Goal: Book appointment/travel/reservation

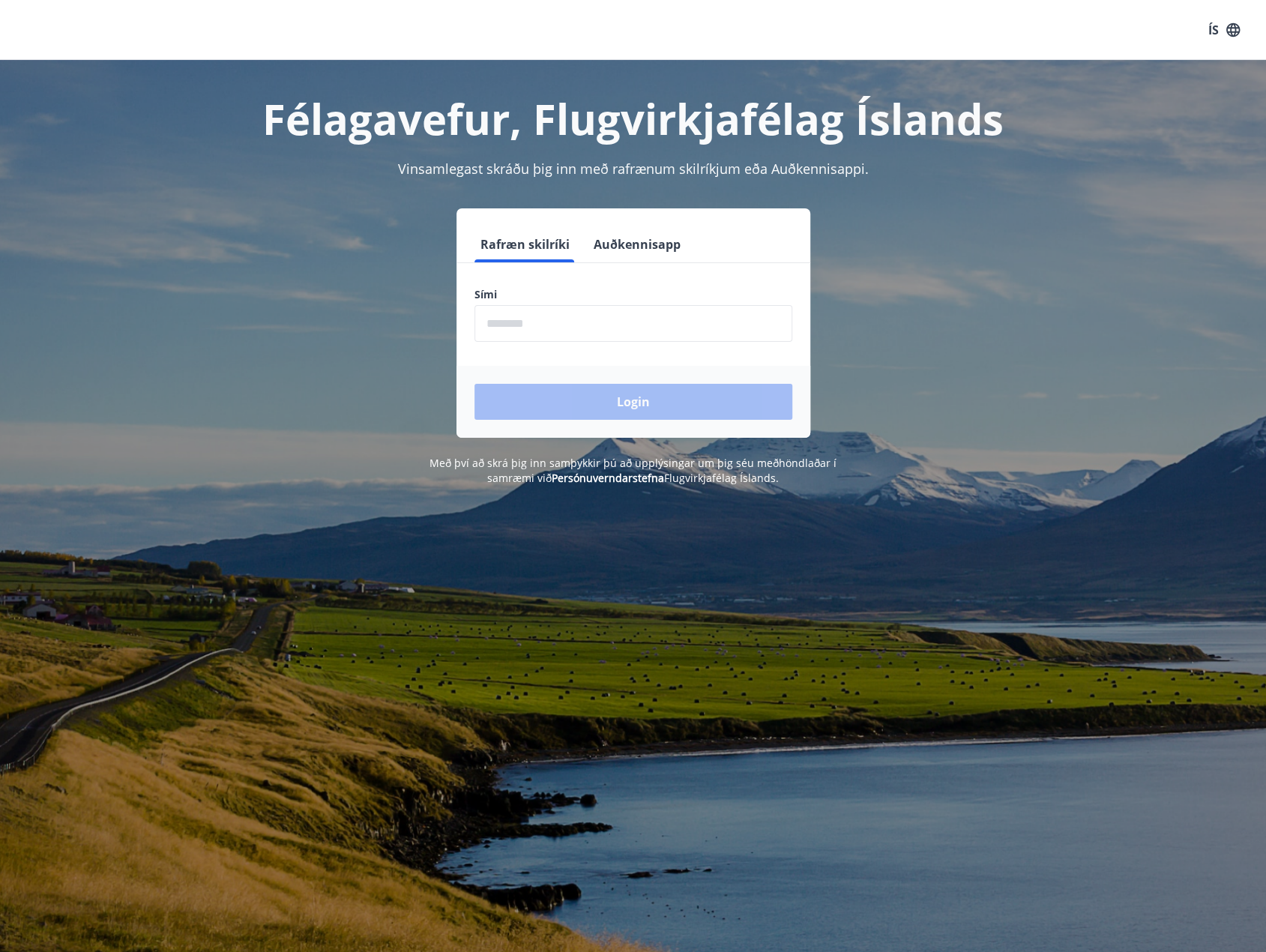
click at [500, 326] on input "phone" at bounding box center [633, 323] width 317 height 37
type input "********"
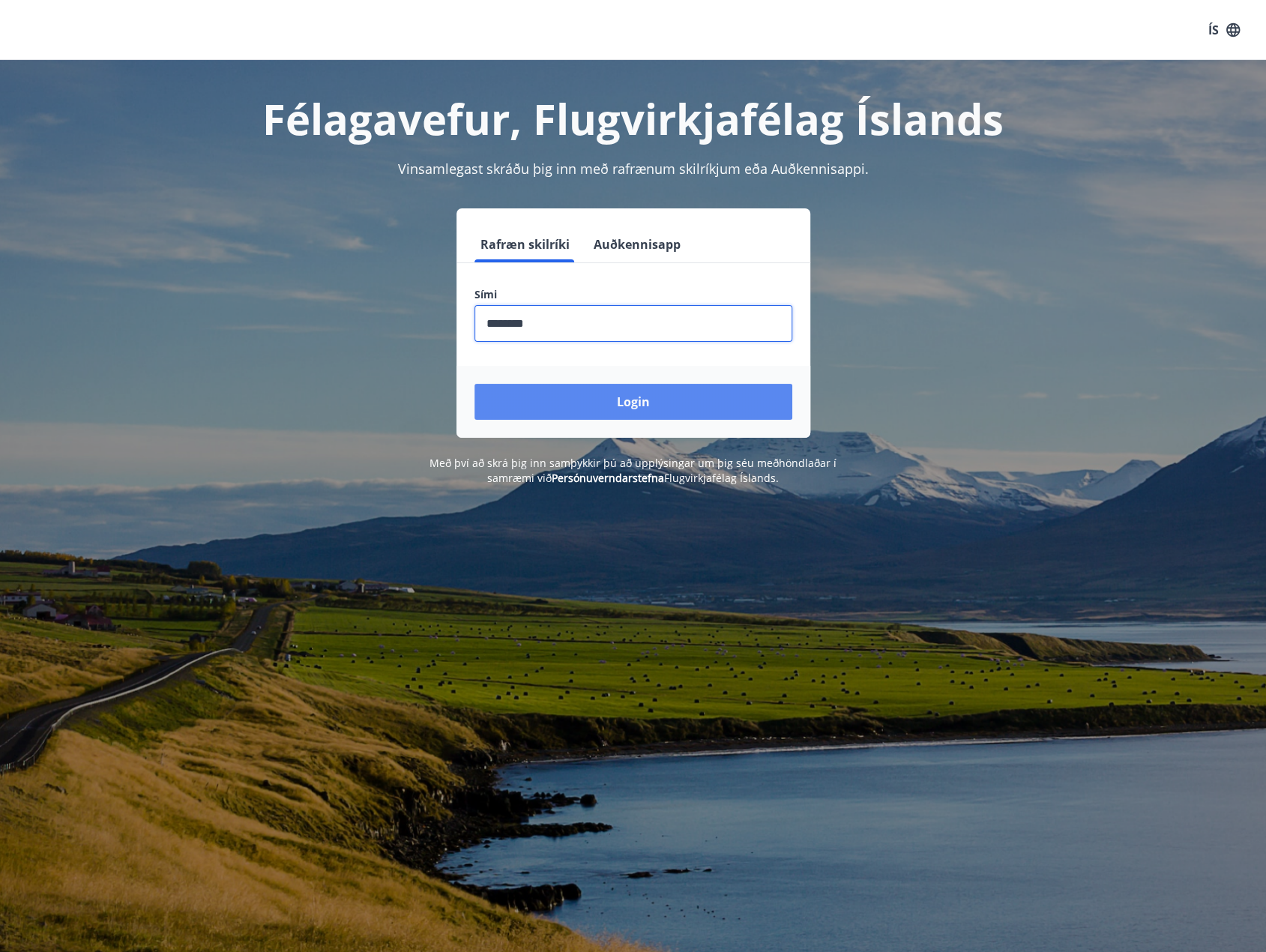
click at [593, 396] on button "Login" at bounding box center [633, 401] width 317 height 36
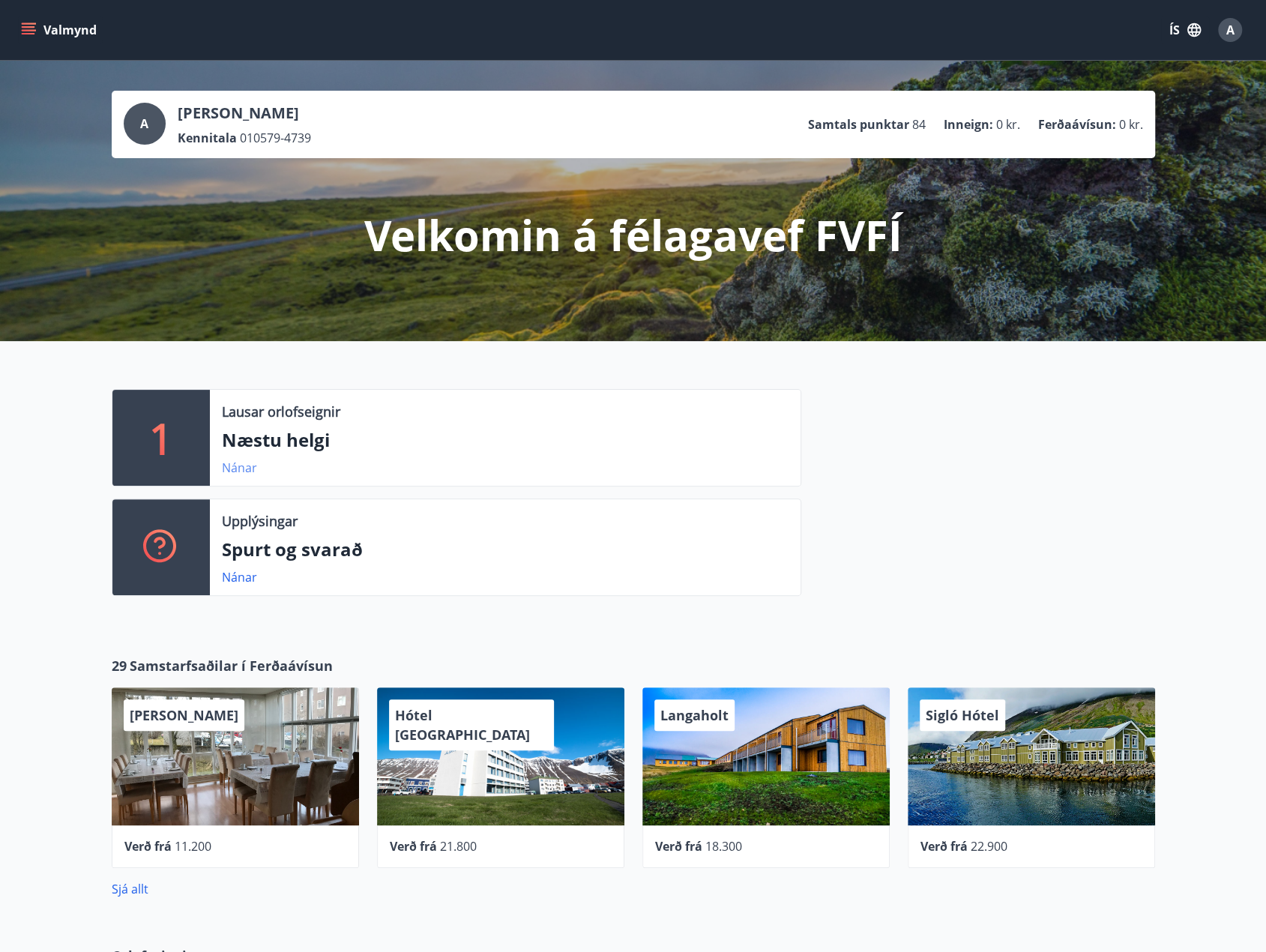
click at [244, 466] on link "Nánar" at bounding box center [240, 467] width 36 height 16
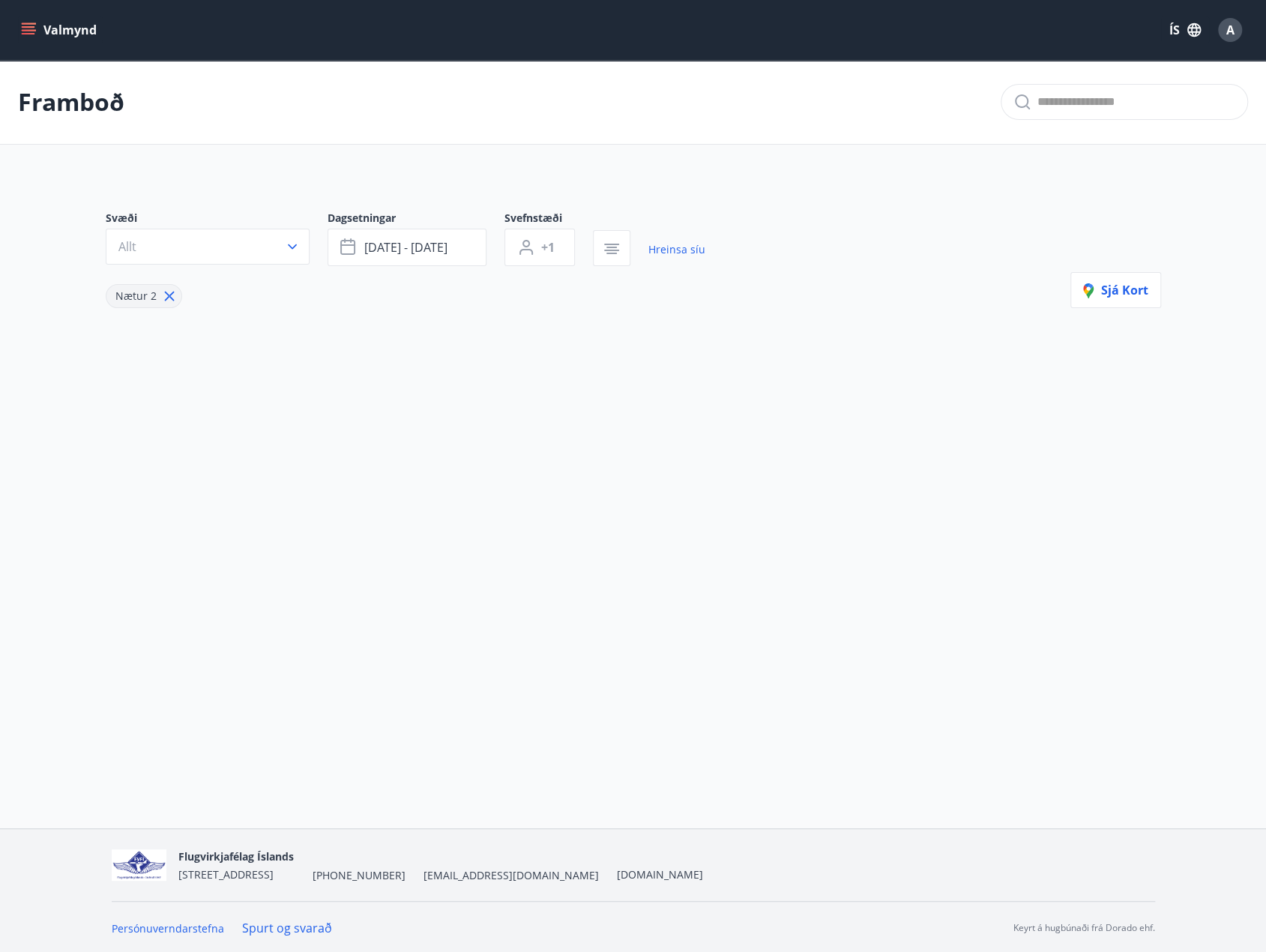
type input "*"
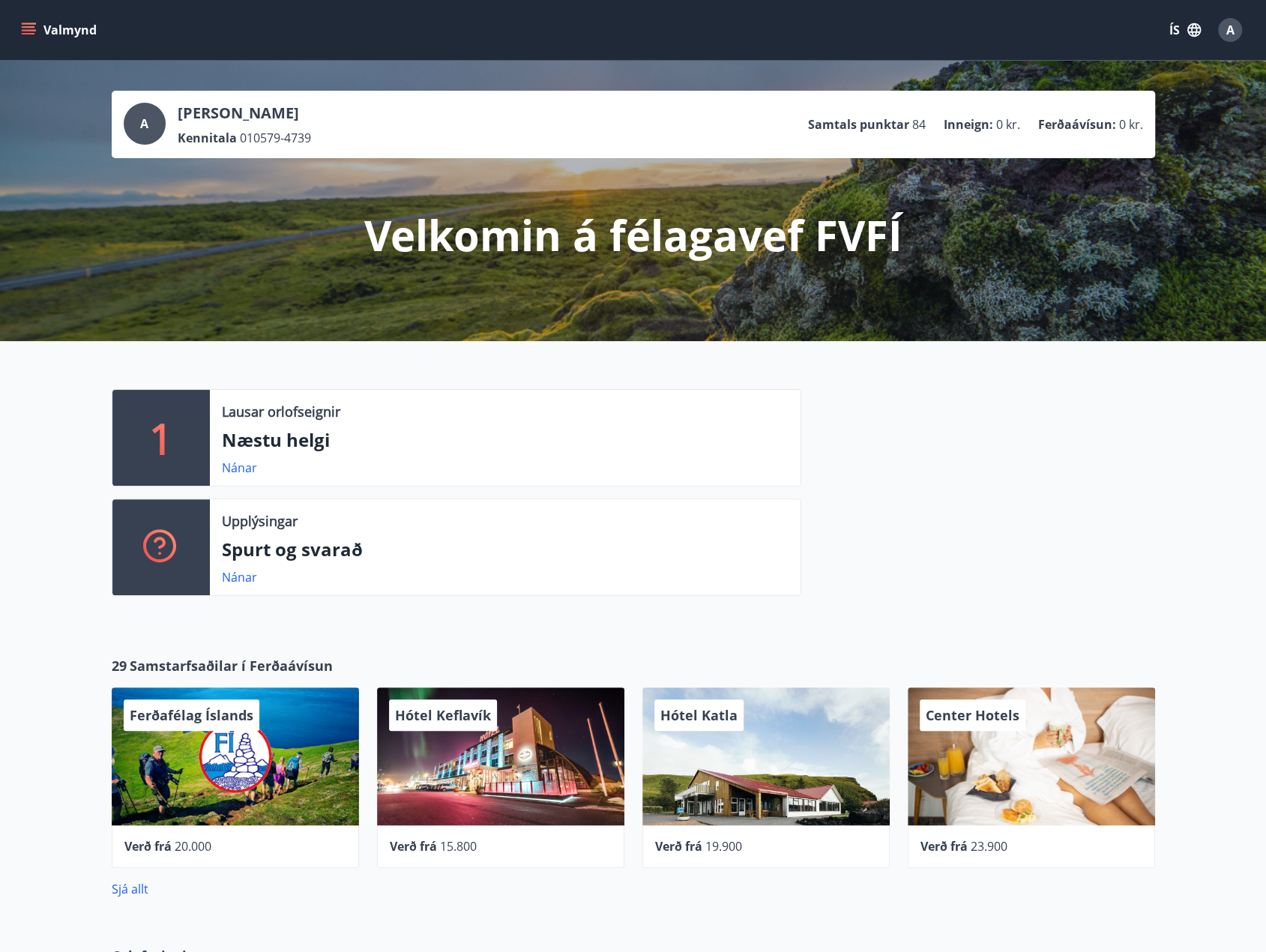
click at [35, 29] on icon "menu" at bounding box center [29, 30] width 15 height 15
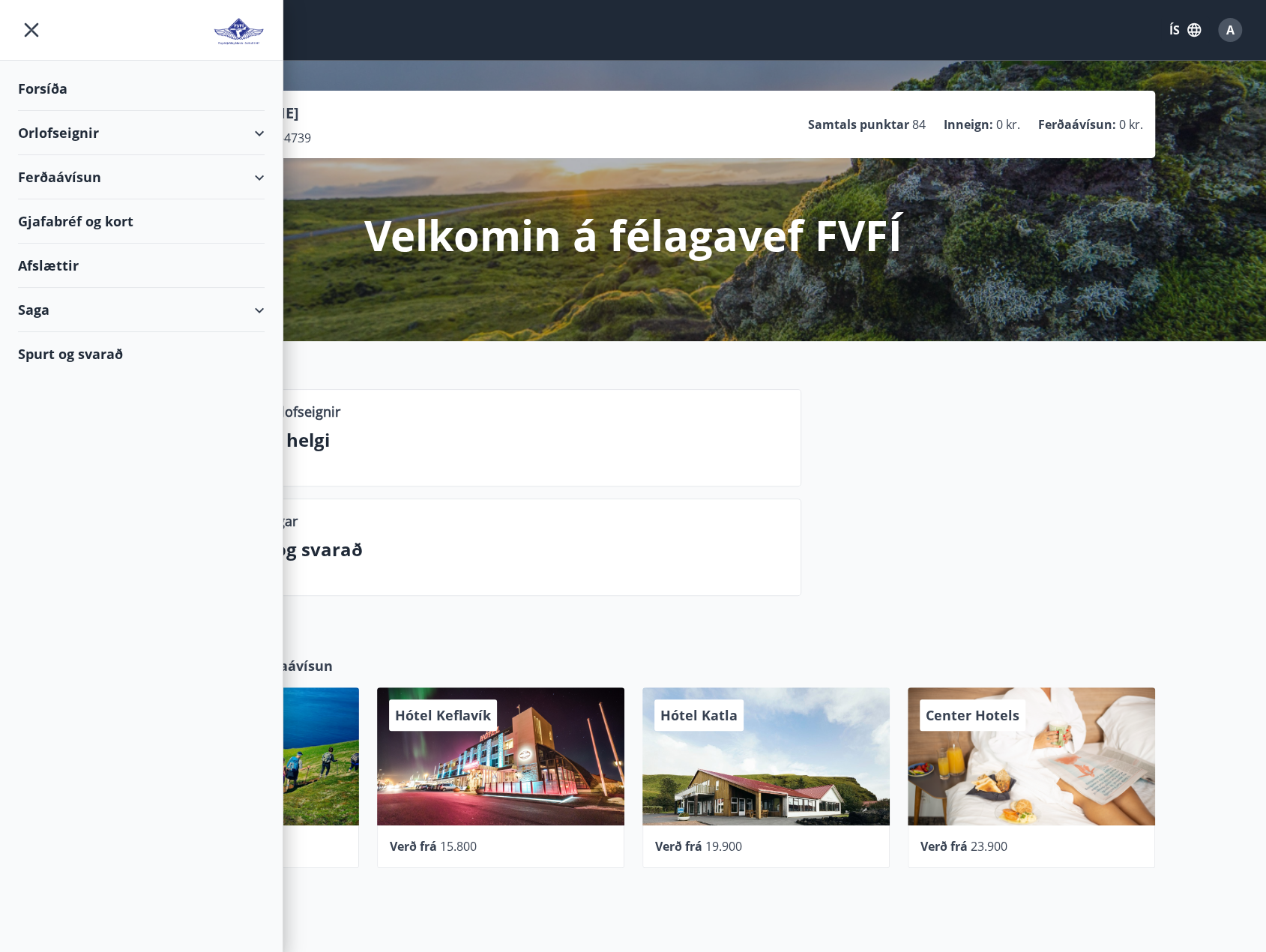
click at [253, 131] on div "Orlofseignir" at bounding box center [141, 133] width 246 height 44
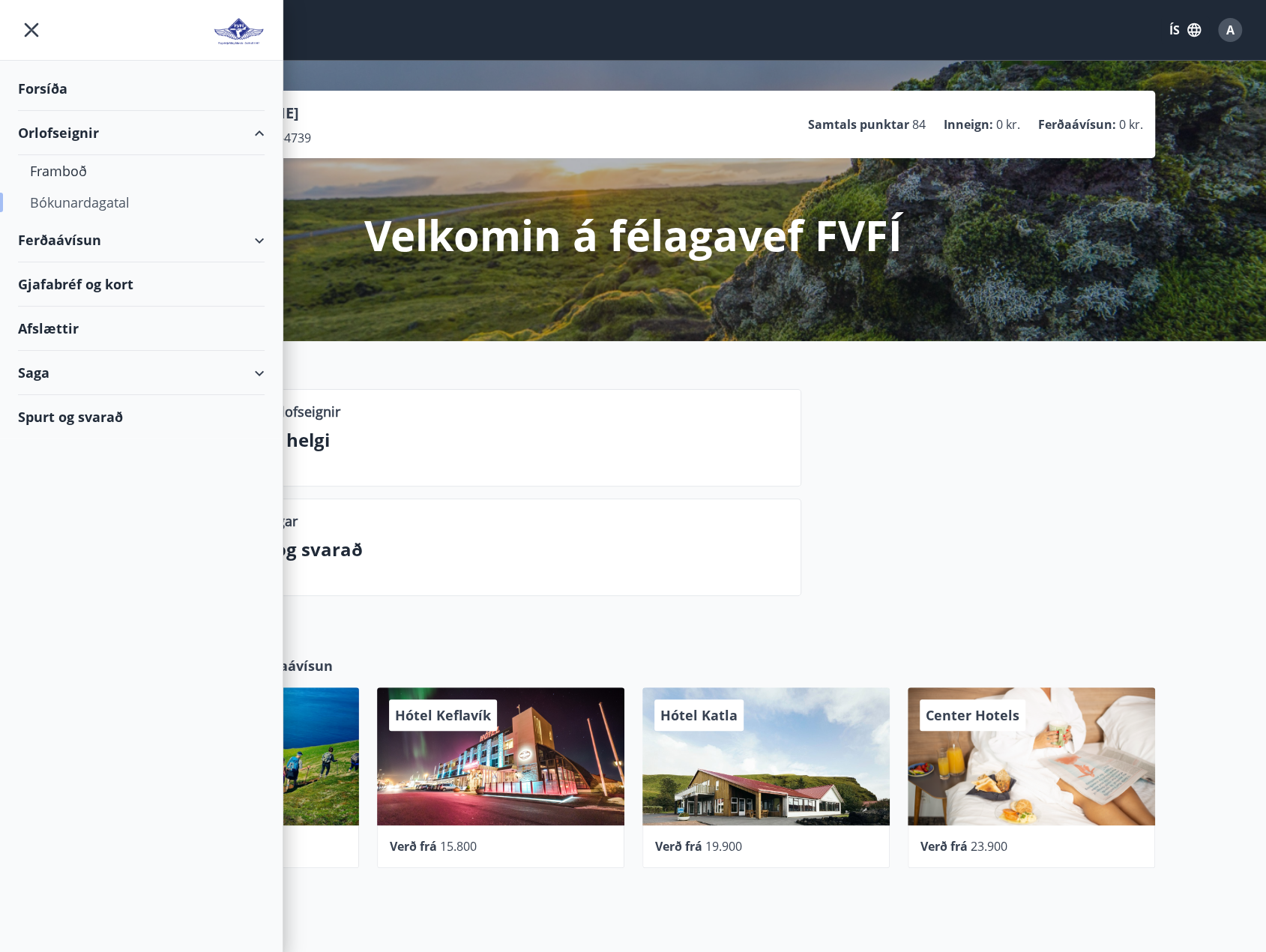
click at [53, 207] on div "Bókunardagatal" at bounding box center [140, 202] width 222 height 32
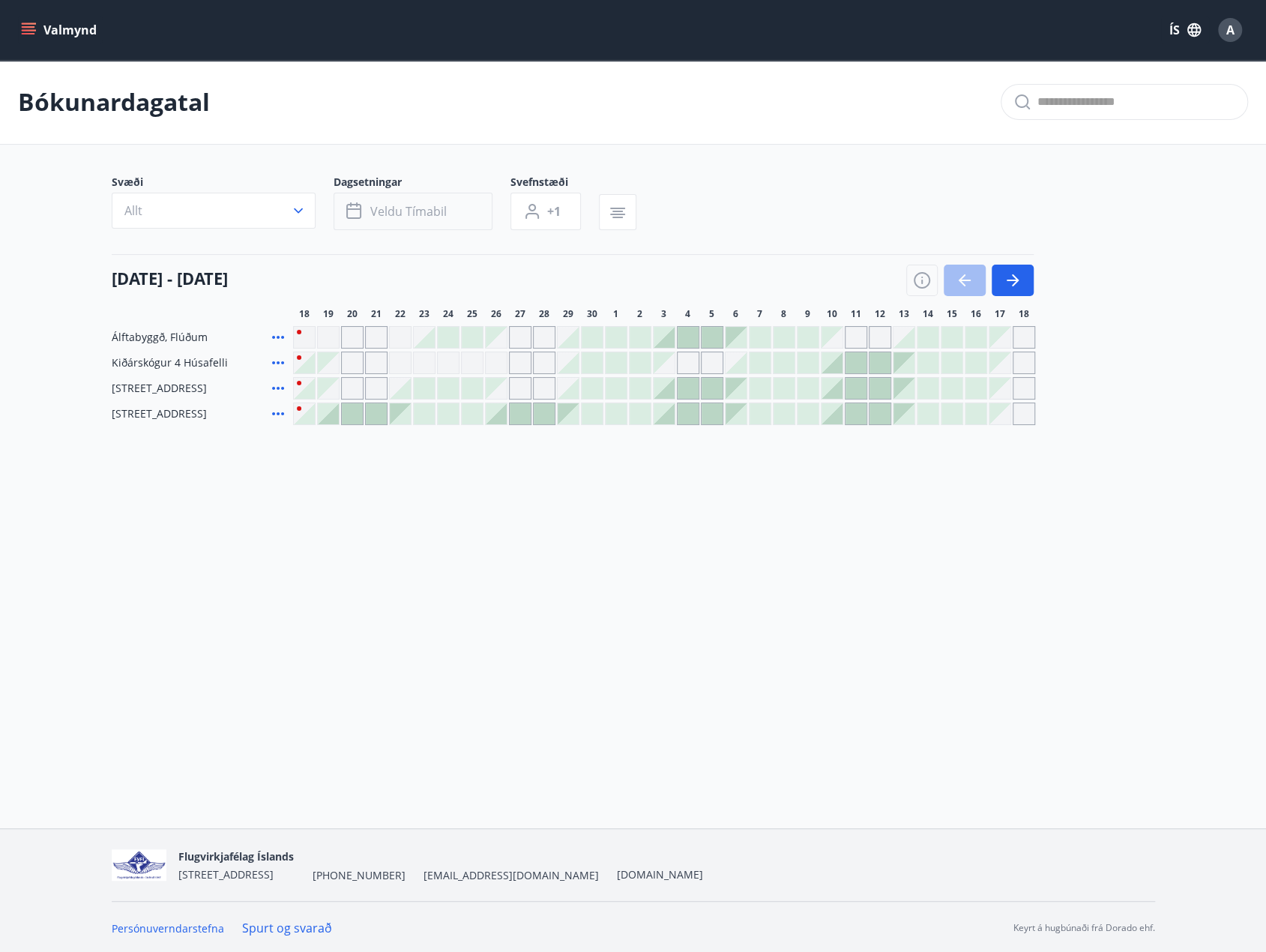
click at [375, 213] on span "Veldu tímabil" at bounding box center [408, 211] width 76 height 16
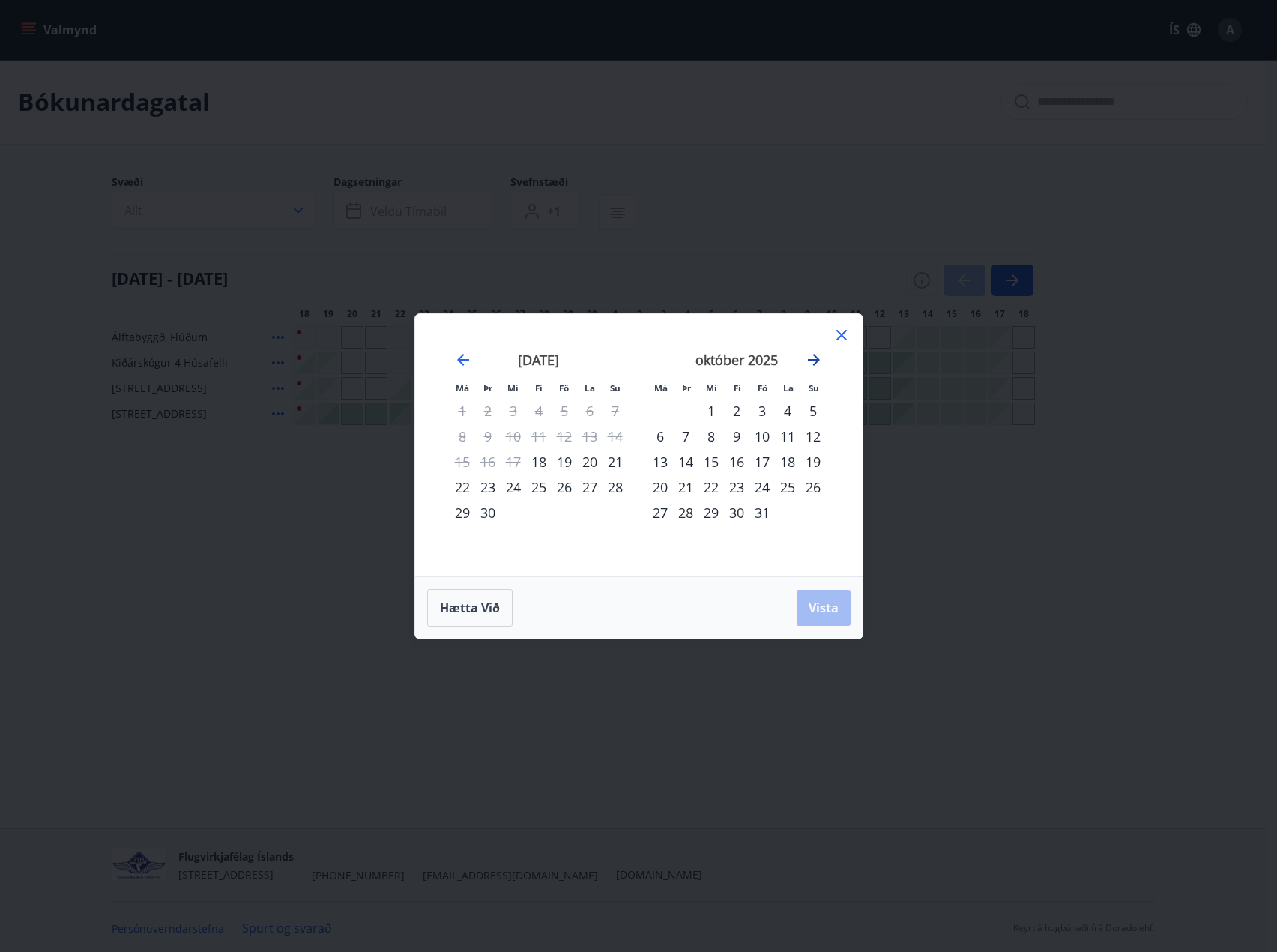
click at [812, 362] on icon "Move forward to switch to the next month." at bounding box center [814, 360] width 18 height 18
click at [813, 359] on icon "Move forward to switch to the next month." at bounding box center [814, 360] width 12 height 12
click at [755, 363] on strong "desember 2025" at bounding box center [736, 360] width 97 height 18
click at [660, 487] on div "22" at bounding box center [660, 487] width 25 height 25
click at [661, 486] on div "22" at bounding box center [660, 487] width 25 height 25
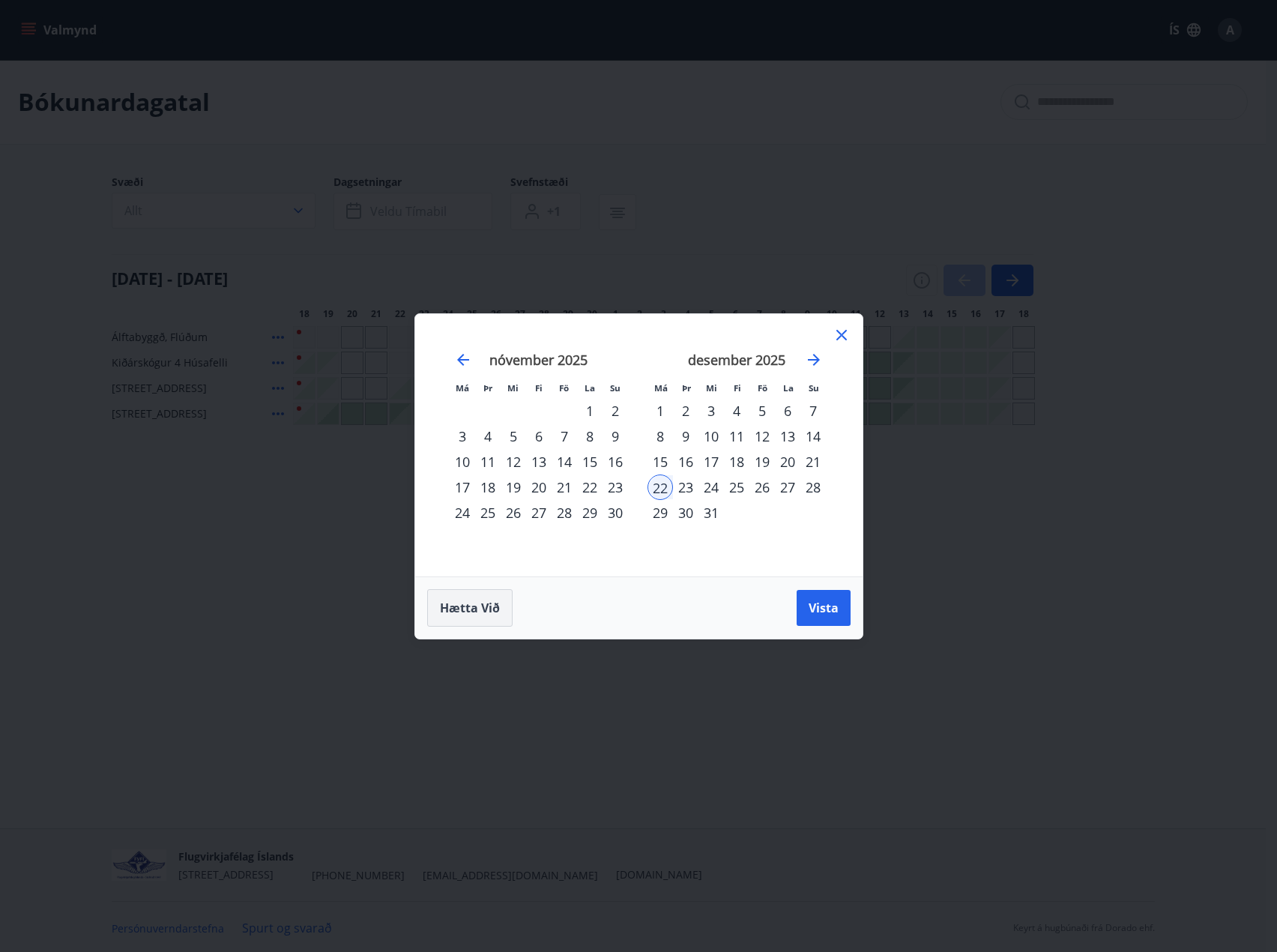
click at [462, 606] on span "Hætta við" at bounding box center [469, 607] width 60 height 16
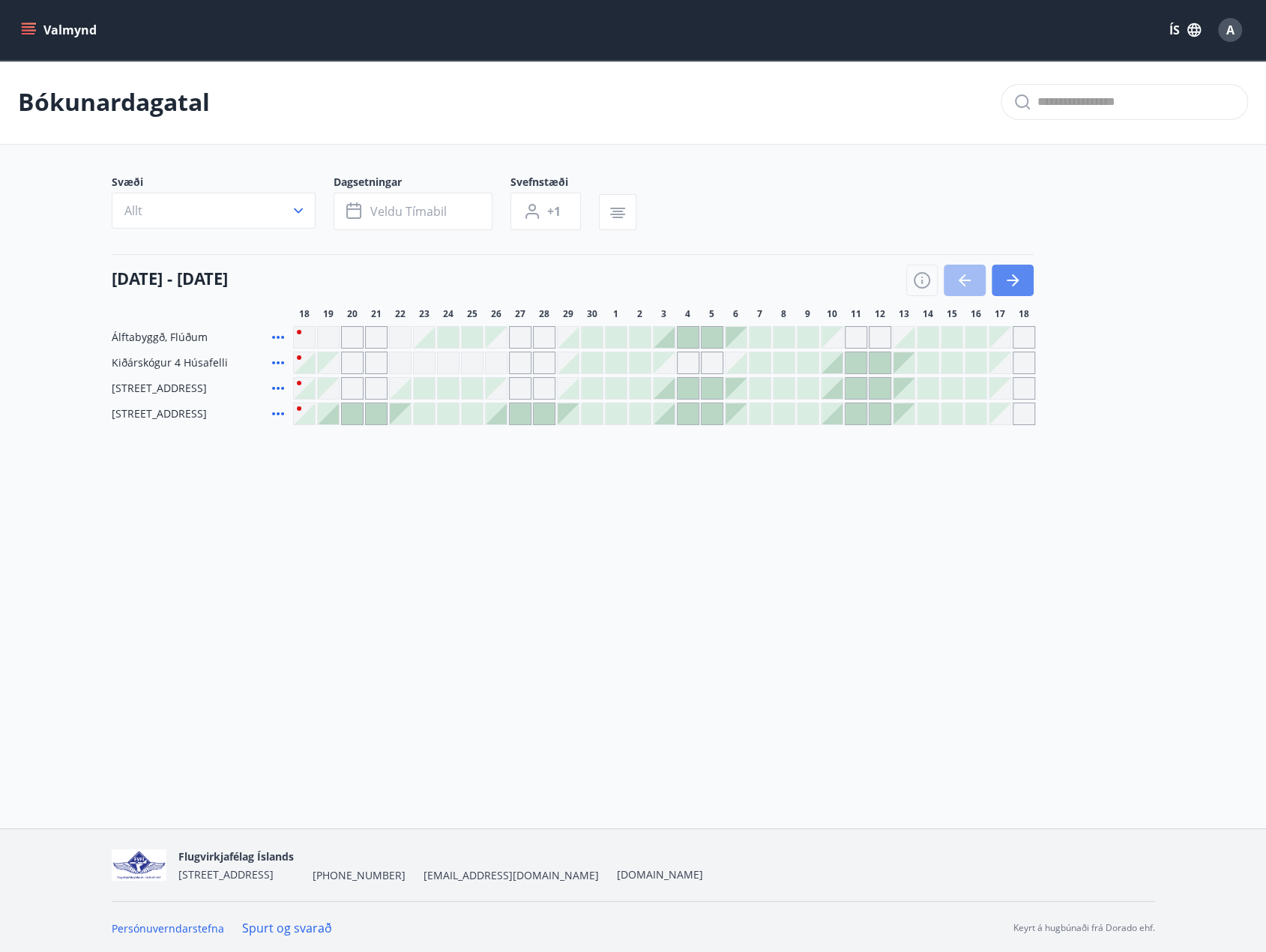
click at [1020, 280] on icon "button" at bounding box center [1012, 280] width 18 height 18
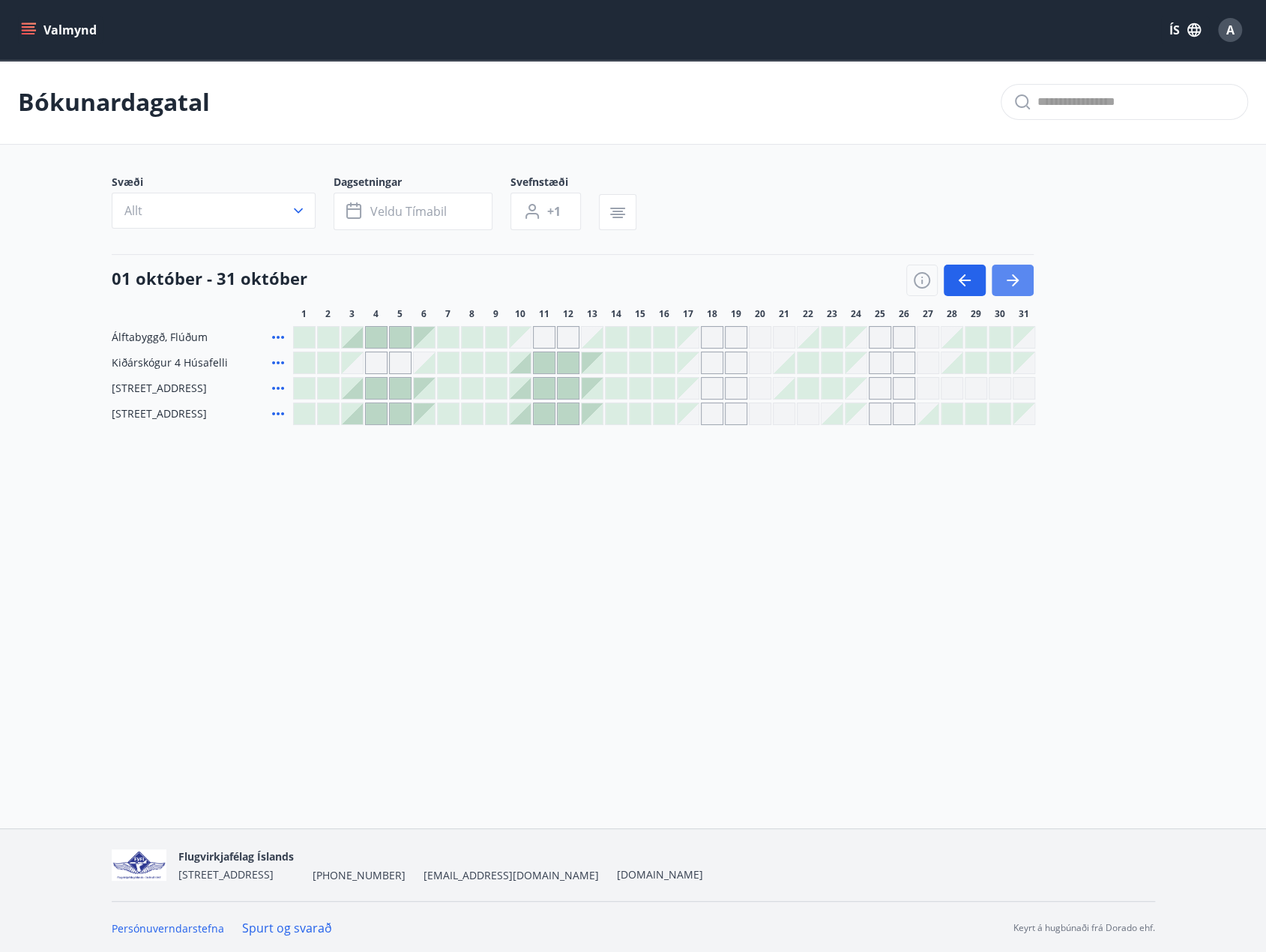
click at [1020, 280] on icon "button" at bounding box center [1012, 280] width 18 height 18
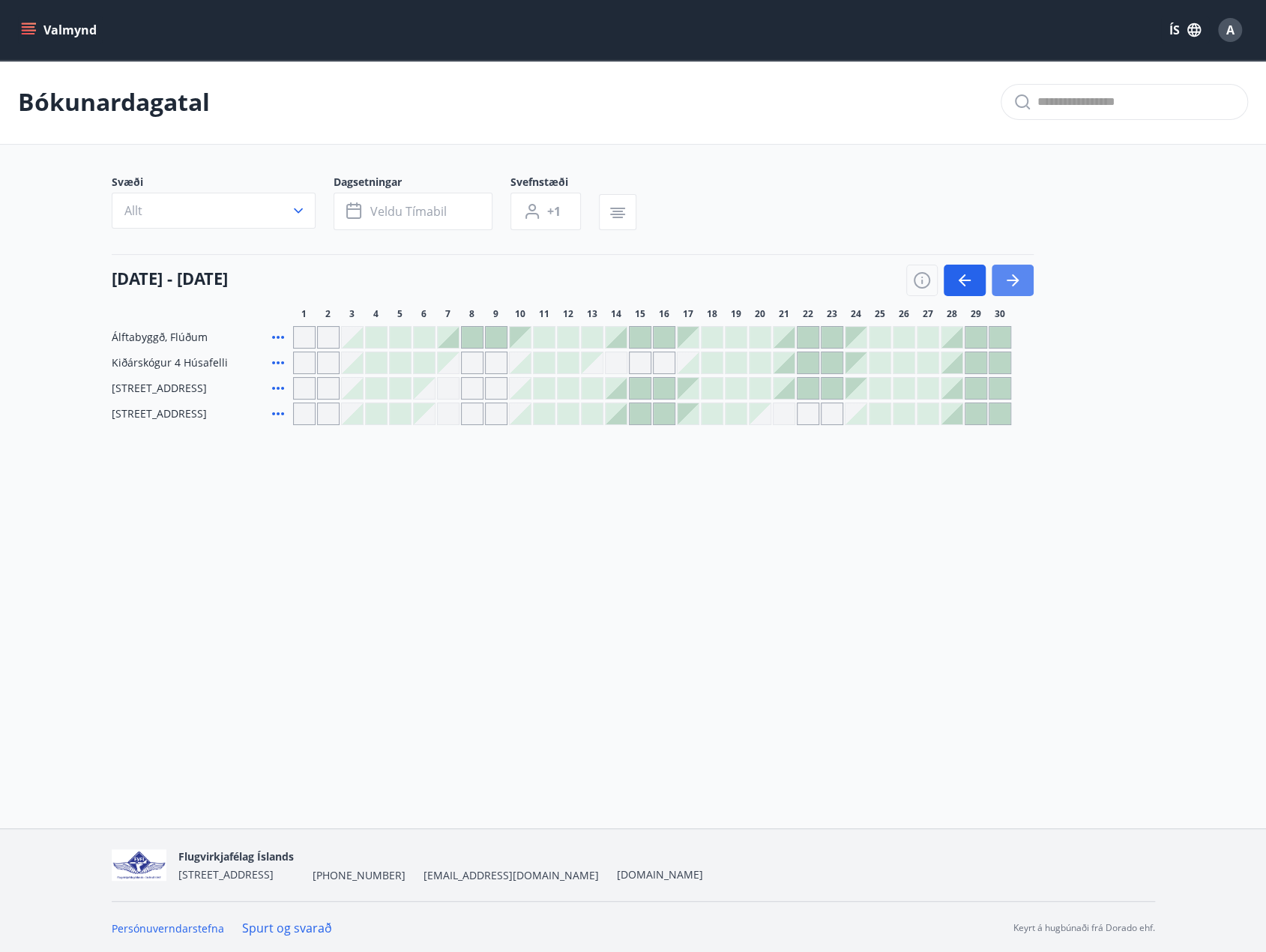
click at [1020, 279] on icon "button" at bounding box center [1012, 280] width 18 height 18
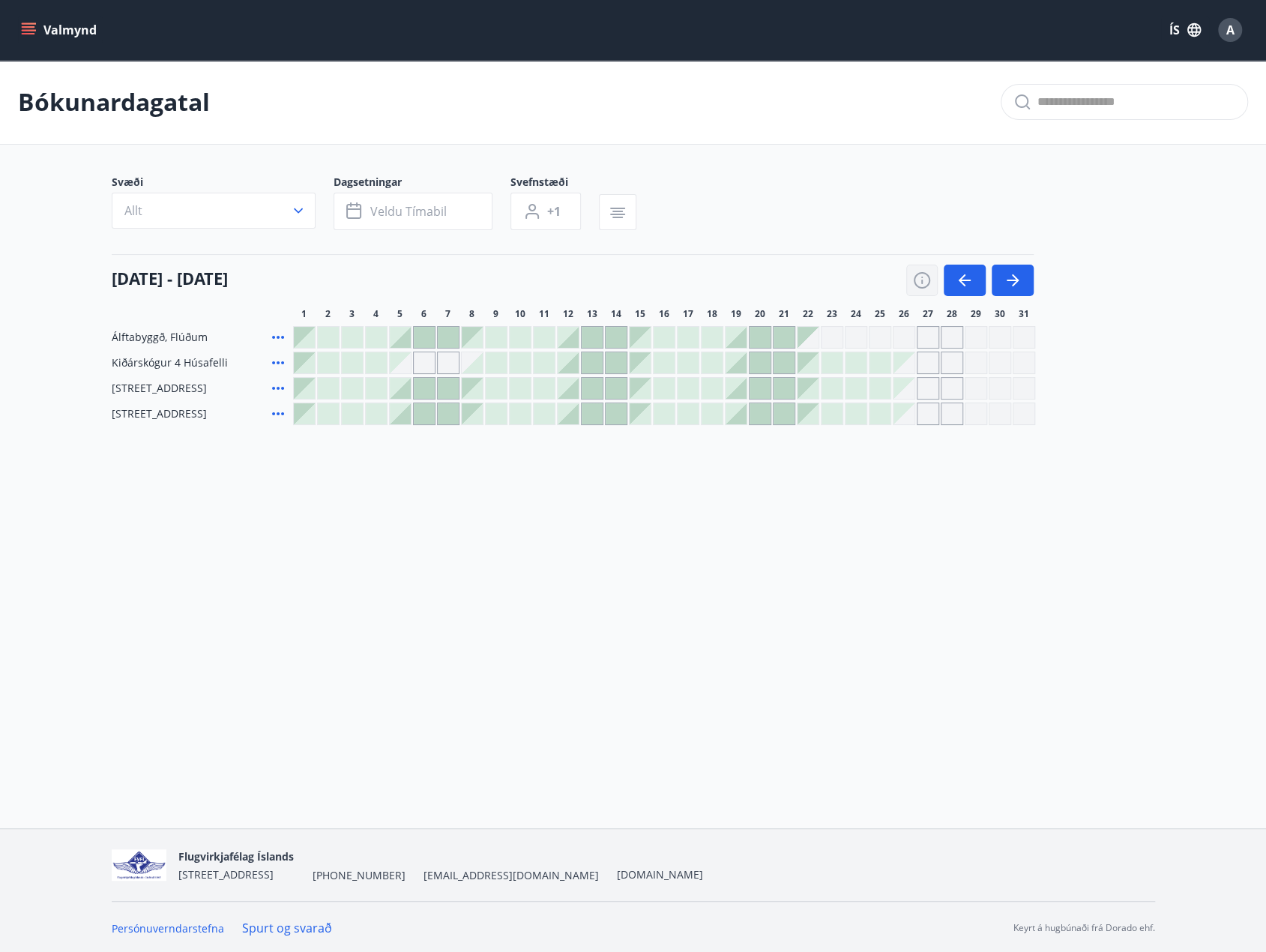
click at [911, 279] on button "button" at bounding box center [922, 280] width 32 height 32
click at [929, 273] on icon "button" at bounding box center [922, 280] width 18 height 18
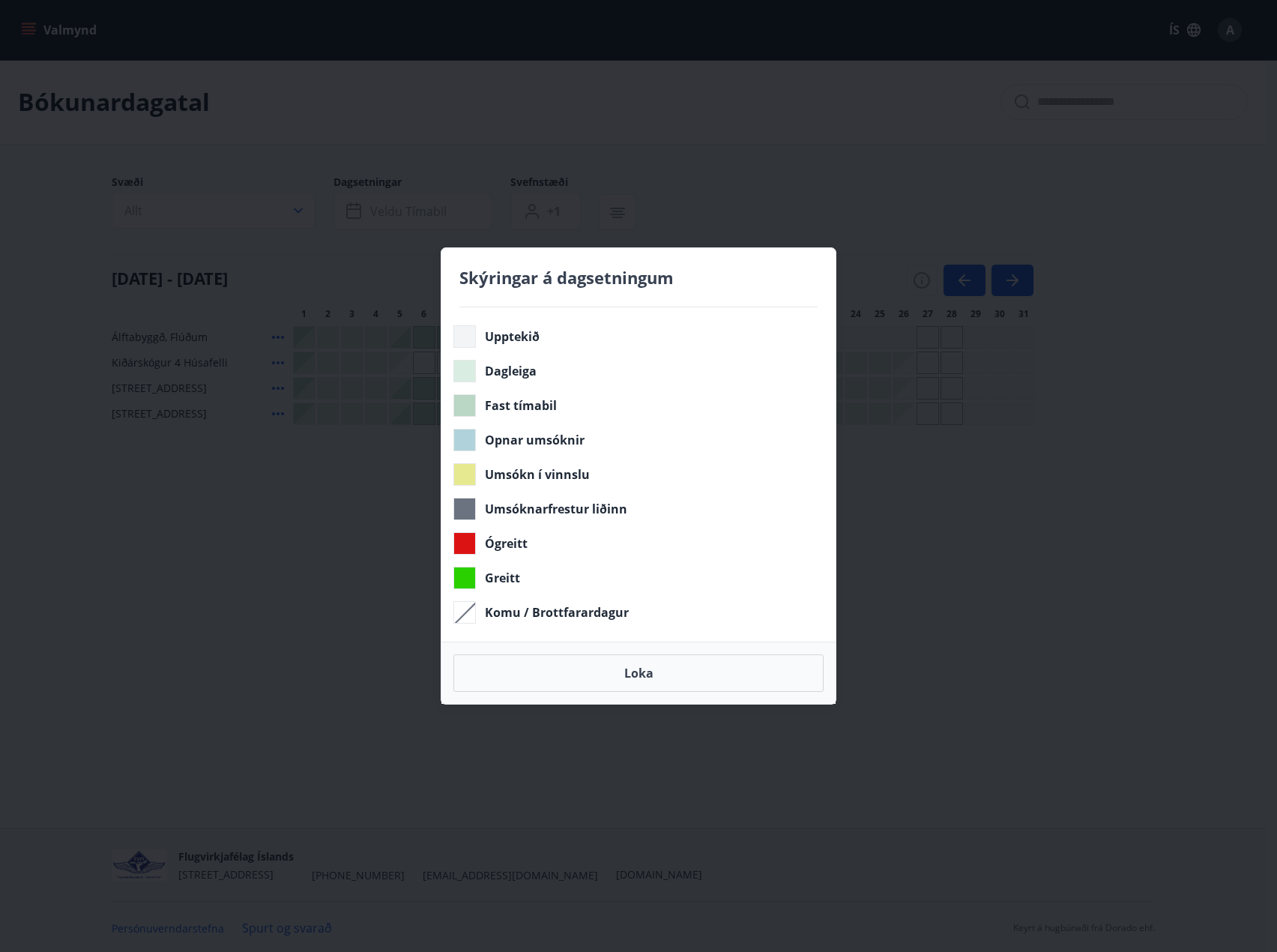
click at [995, 578] on div "Skýringar á dagsetningum Upptekið Dagleiga Fast tímabil Opnar umsóknir Umsókn í…" at bounding box center [638, 476] width 1277 height 952
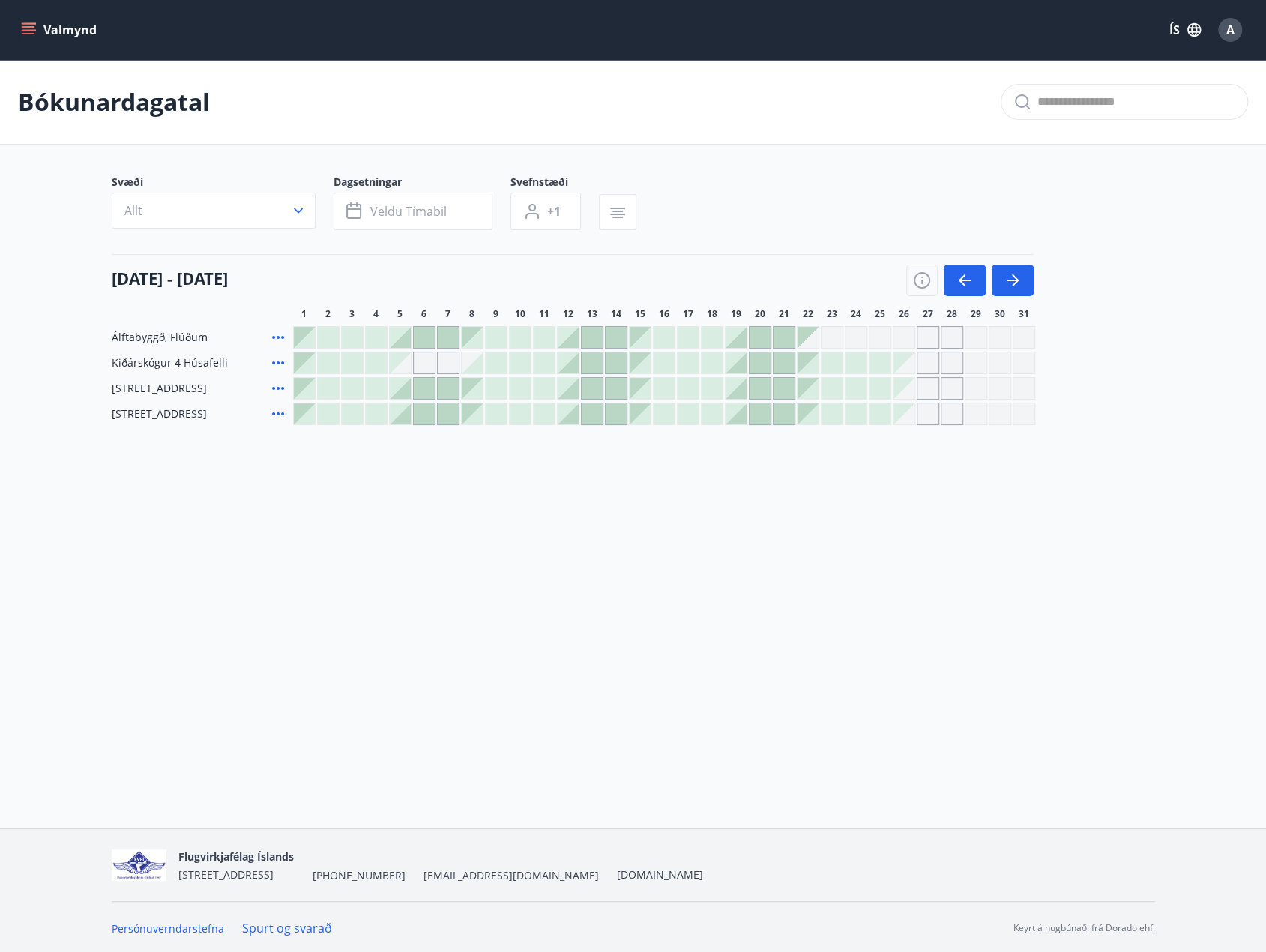
click at [808, 335] on div "Gráir dagar eru ekki bókanlegir" at bounding box center [808, 338] width 21 height 21
click at [809, 344] on div "Gráir dagar eru ekki bókanlegir" at bounding box center [808, 338] width 21 height 21
click at [830, 339] on div "Gráir dagar eru ekki bókanlegir" at bounding box center [831, 337] width 22 height 22
click at [857, 338] on div "Gráir dagar eru ekki bókanlegir" at bounding box center [855, 337] width 22 height 22
click at [901, 357] on div "Gráir dagar eru ekki bókanlegir" at bounding box center [904, 363] width 21 height 21
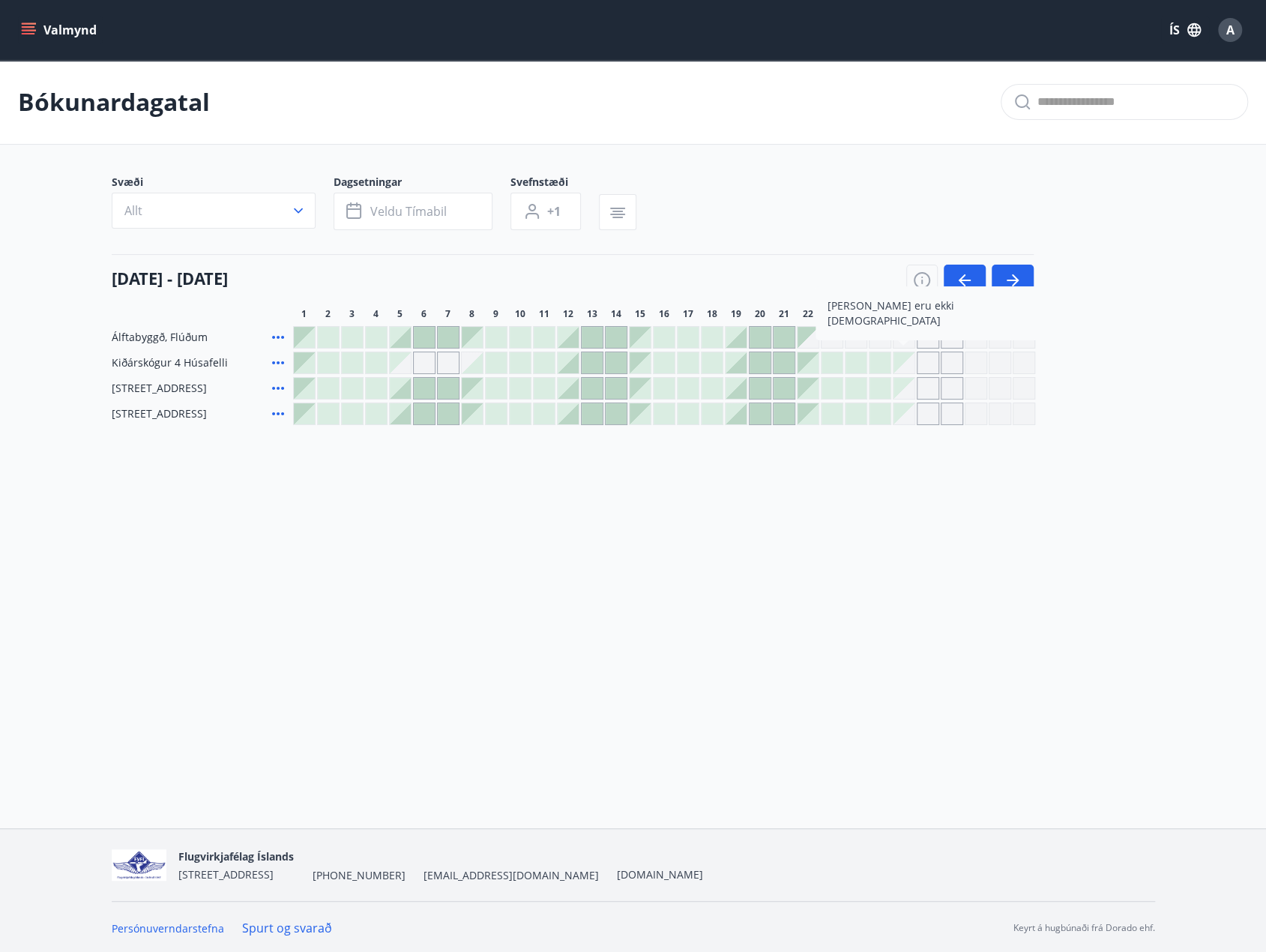
click at [879, 363] on div at bounding box center [880, 363] width 21 height 21
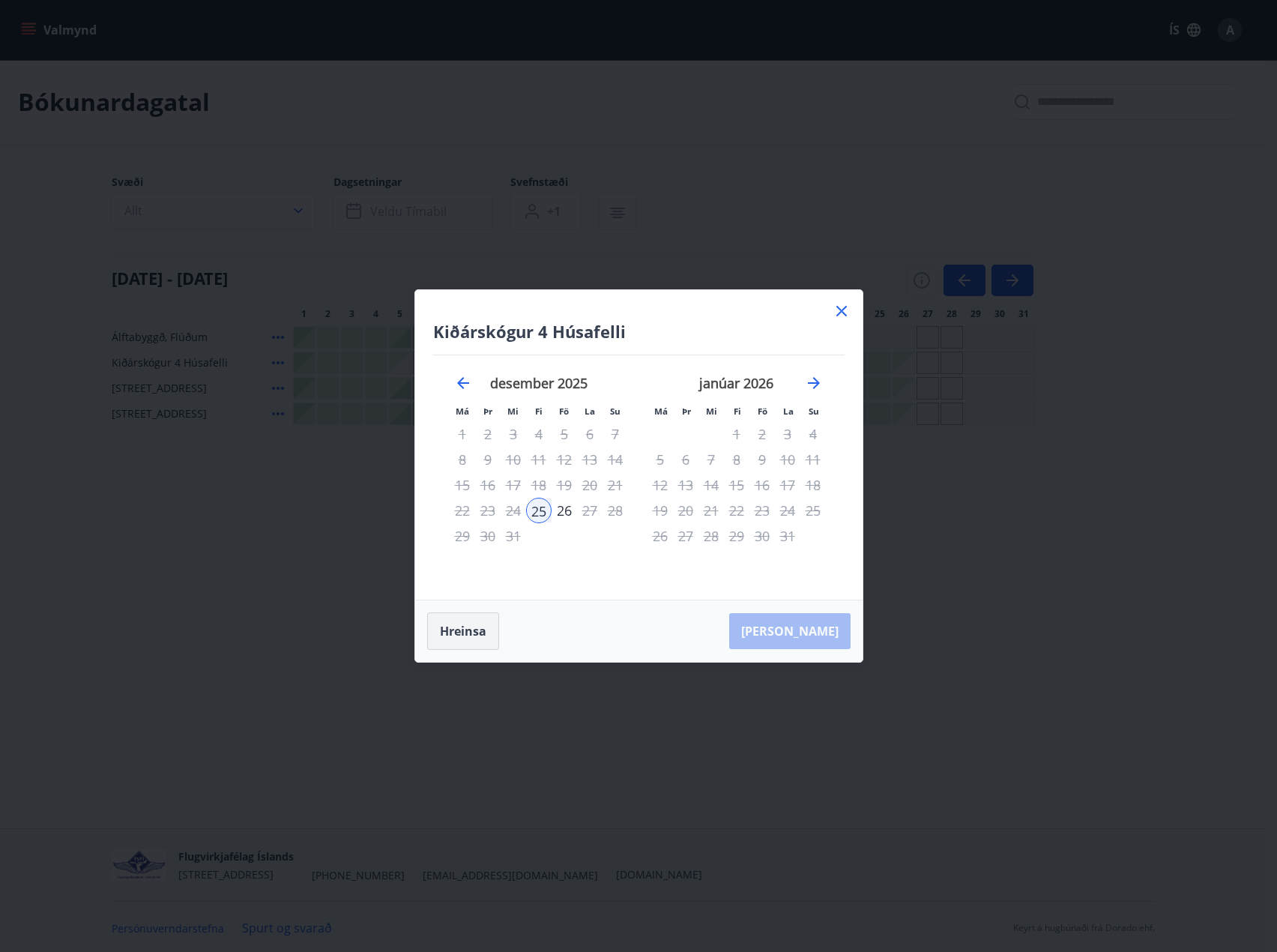
click at [445, 634] on button "Hreinsa" at bounding box center [463, 631] width 72 height 38
click at [843, 310] on icon at bounding box center [841, 311] width 11 height 11
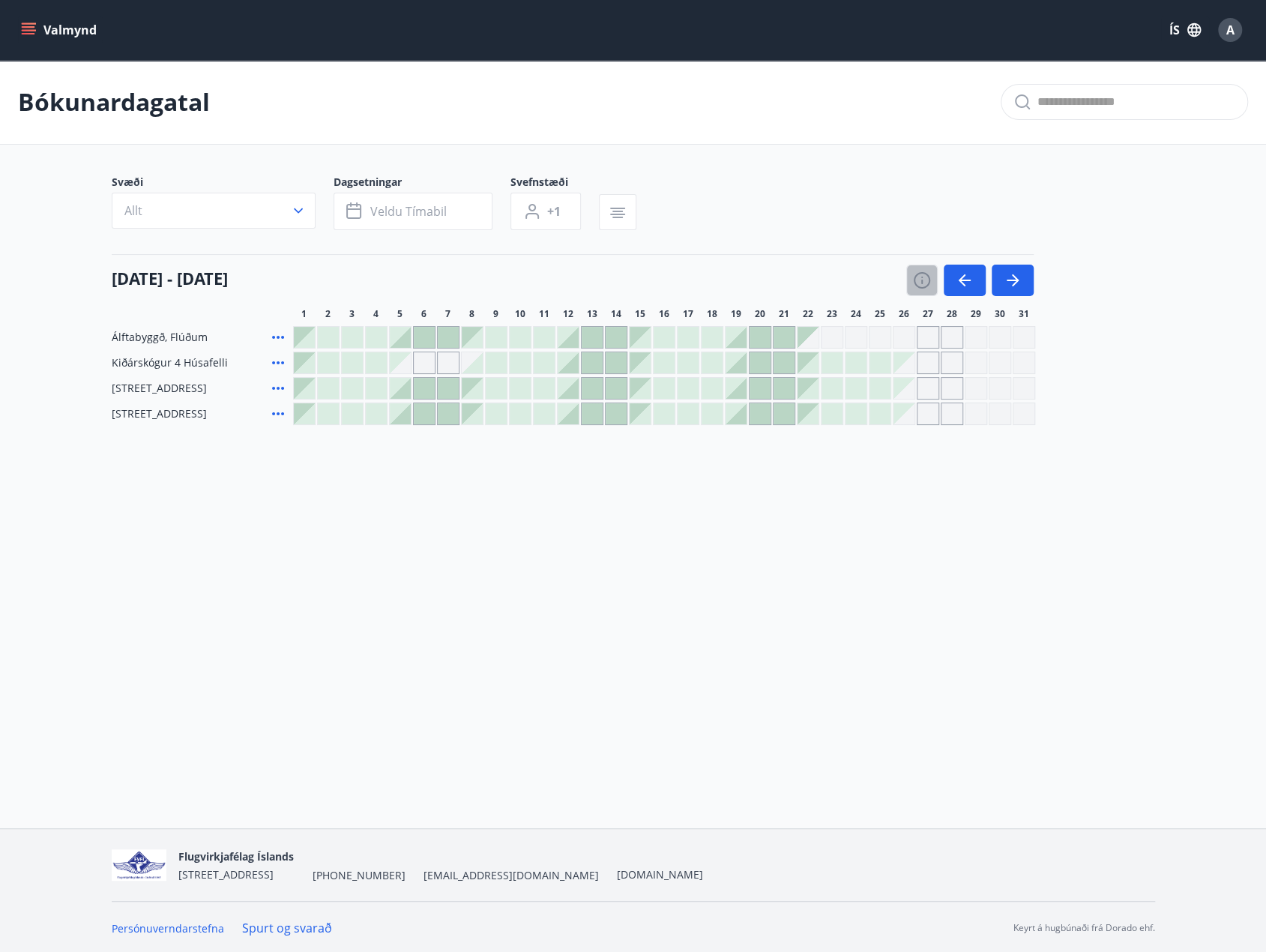
click at [920, 278] on icon "button" at bounding box center [922, 280] width 18 height 18
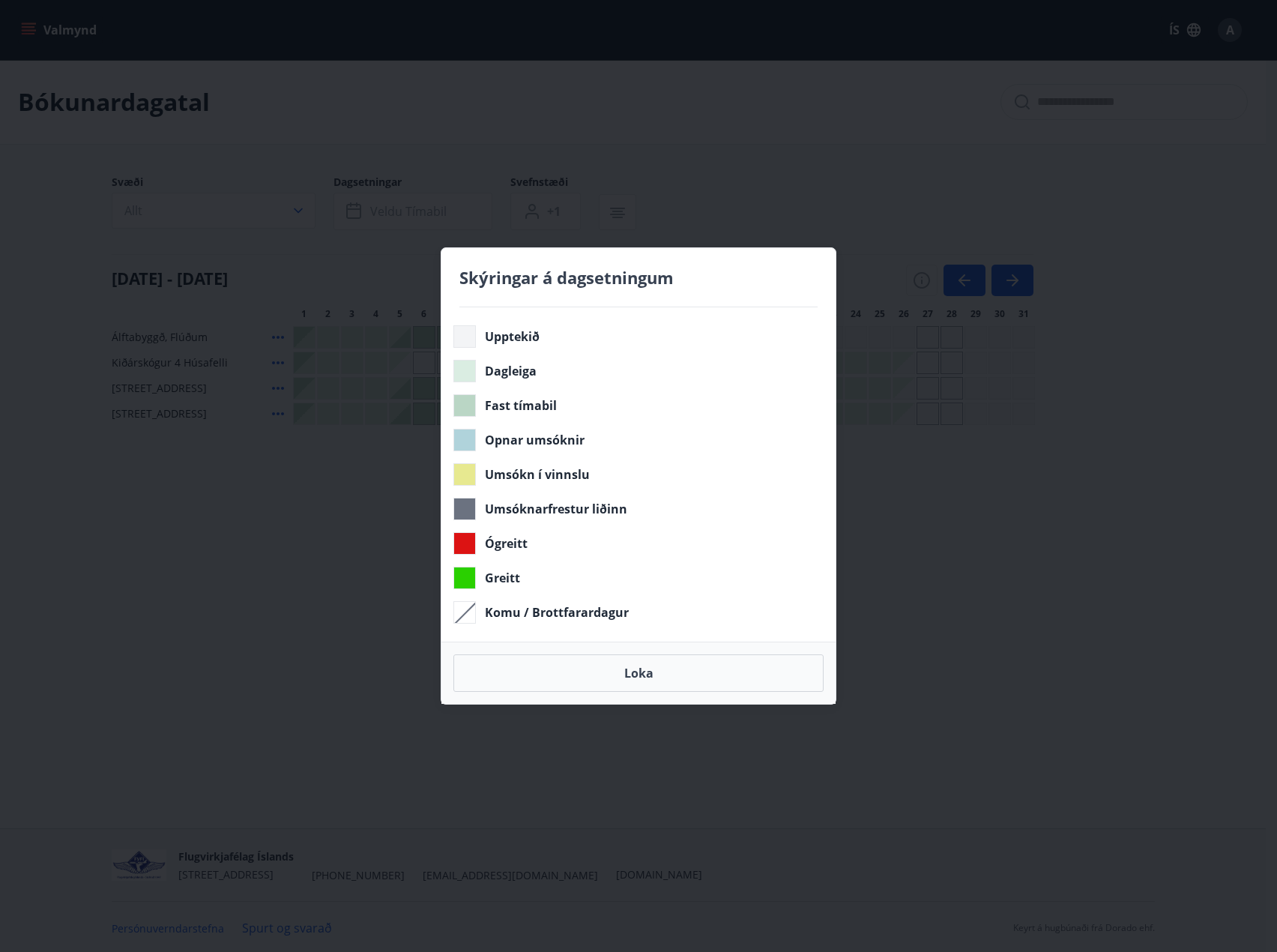
click at [697, 240] on div "Skýringar á dagsetningum Upptekið Dagleiga Fast tímabil Opnar umsóknir Umsókn í…" at bounding box center [638, 476] width 1277 height 952
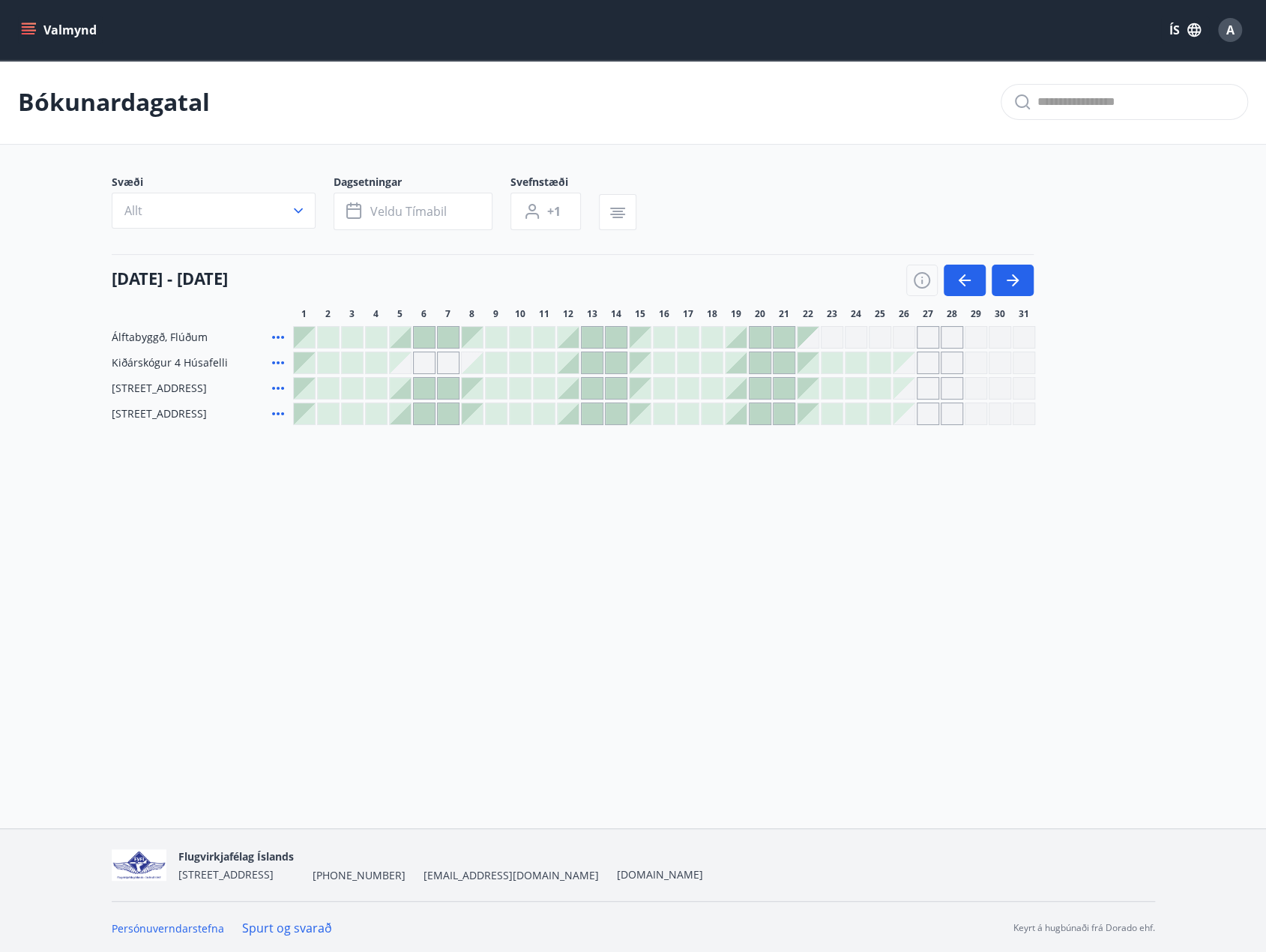
click at [275, 360] on icon at bounding box center [278, 363] width 18 height 18
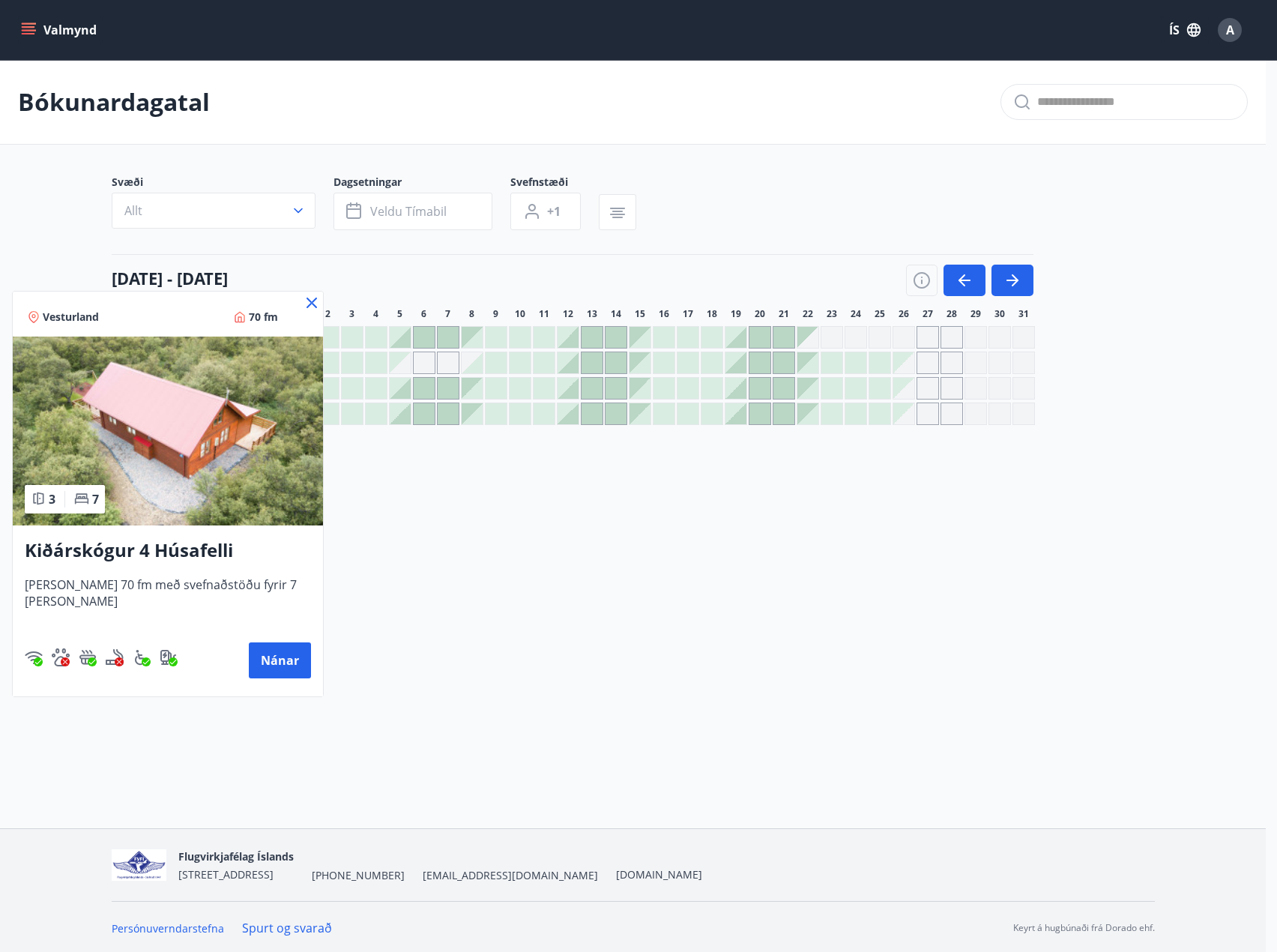
click at [309, 302] on icon at bounding box center [312, 302] width 18 height 18
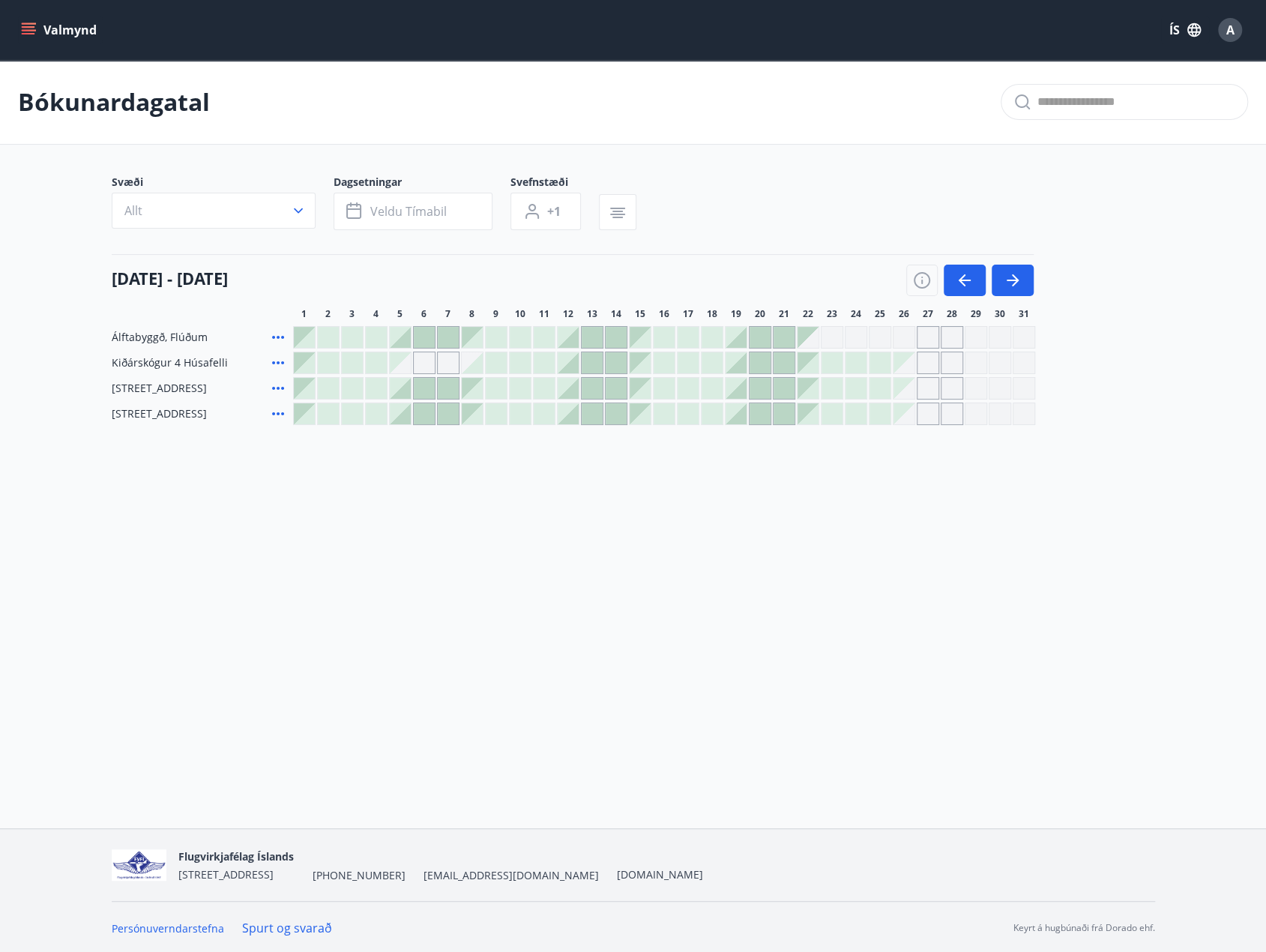
click at [806, 340] on div "Gráir dagar eru ekki bókanlegir" at bounding box center [808, 338] width 21 height 21
click at [809, 364] on div at bounding box center [808, 363] width 21 height 21
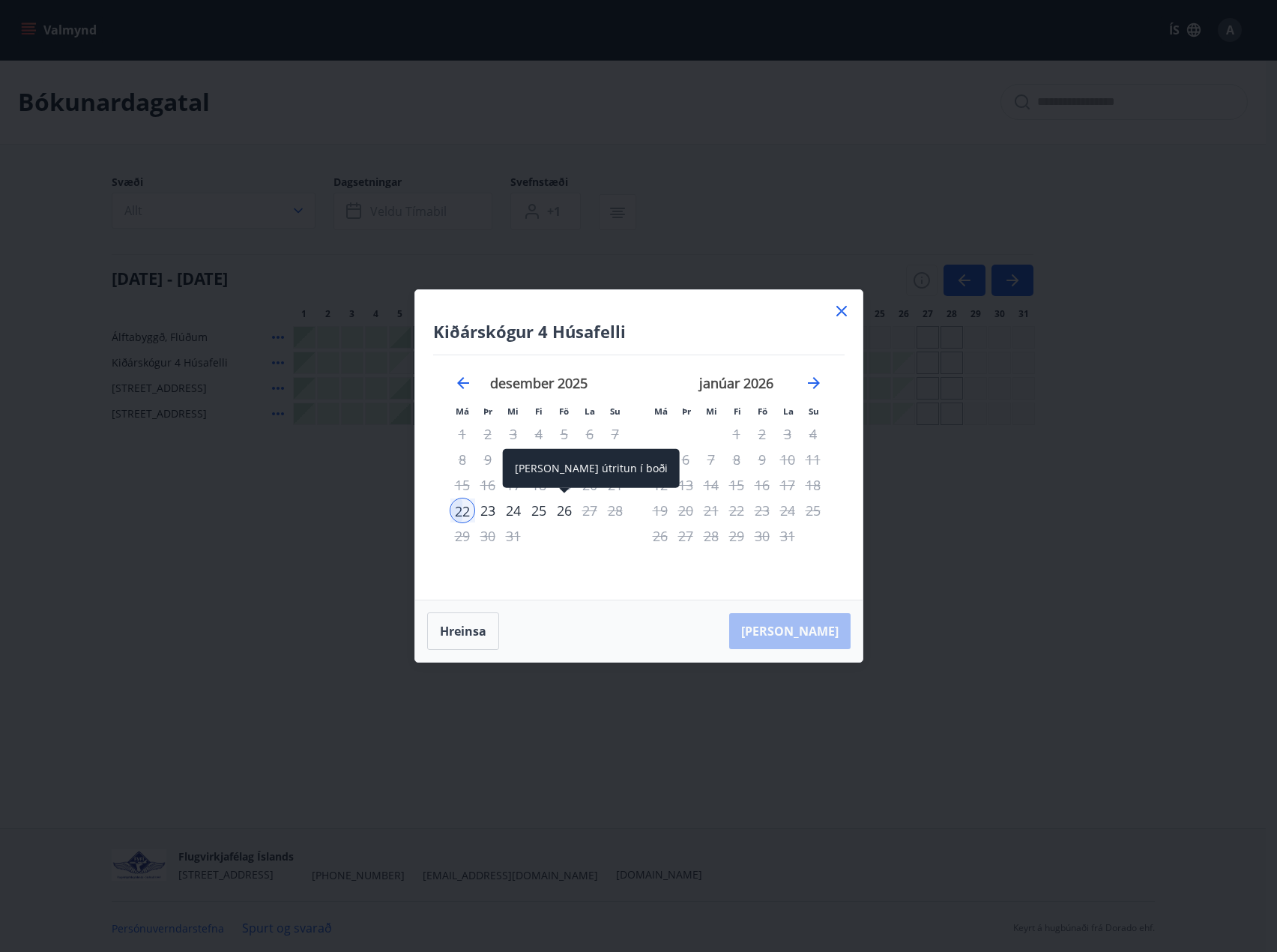
click at [568, 514] on div "26" at bounding box center [563, 510] width 25 height 25
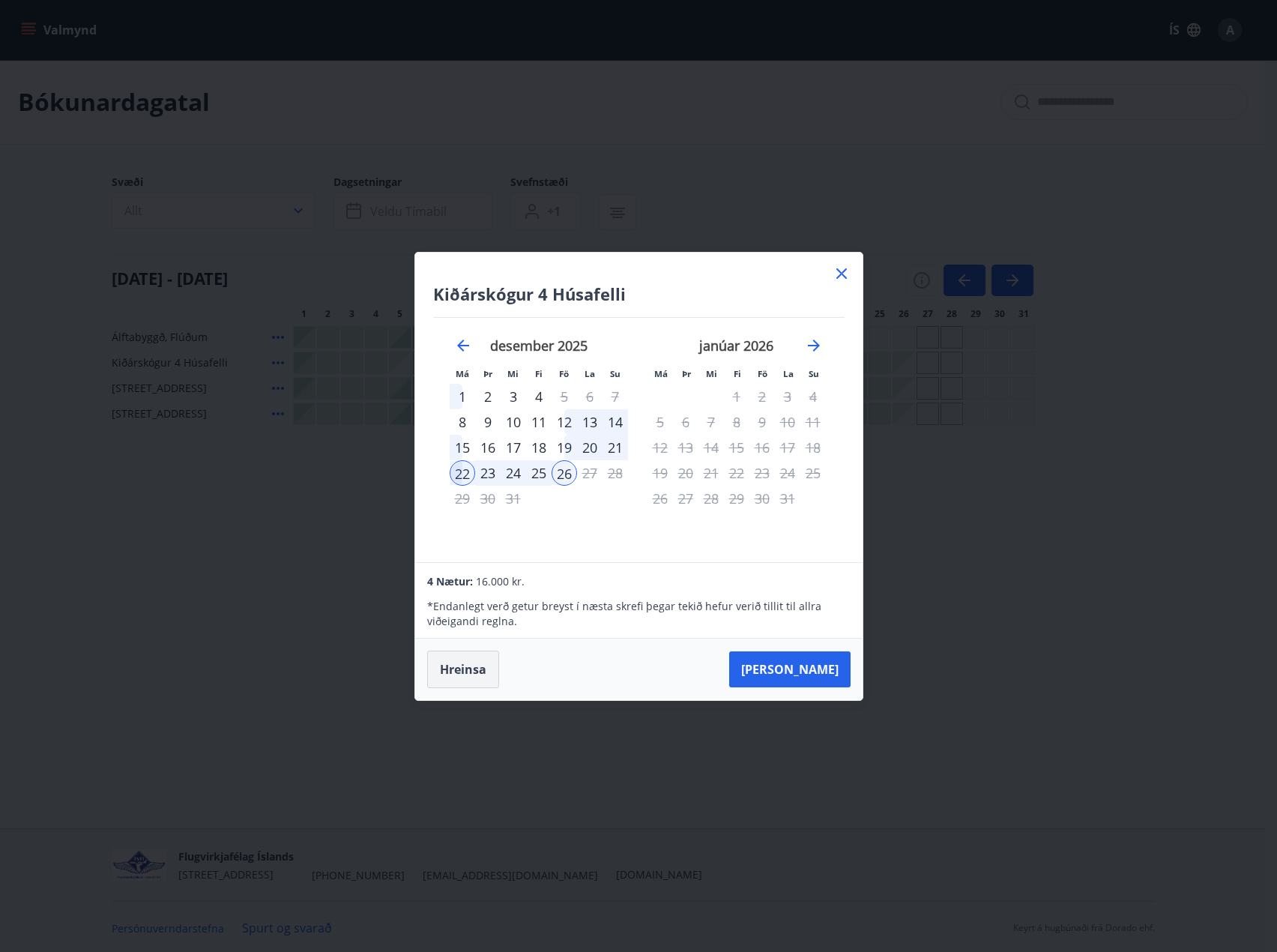
click at [457, 675] on button "Hreinsa" at bounding box center [463, 668] width 72 height 38
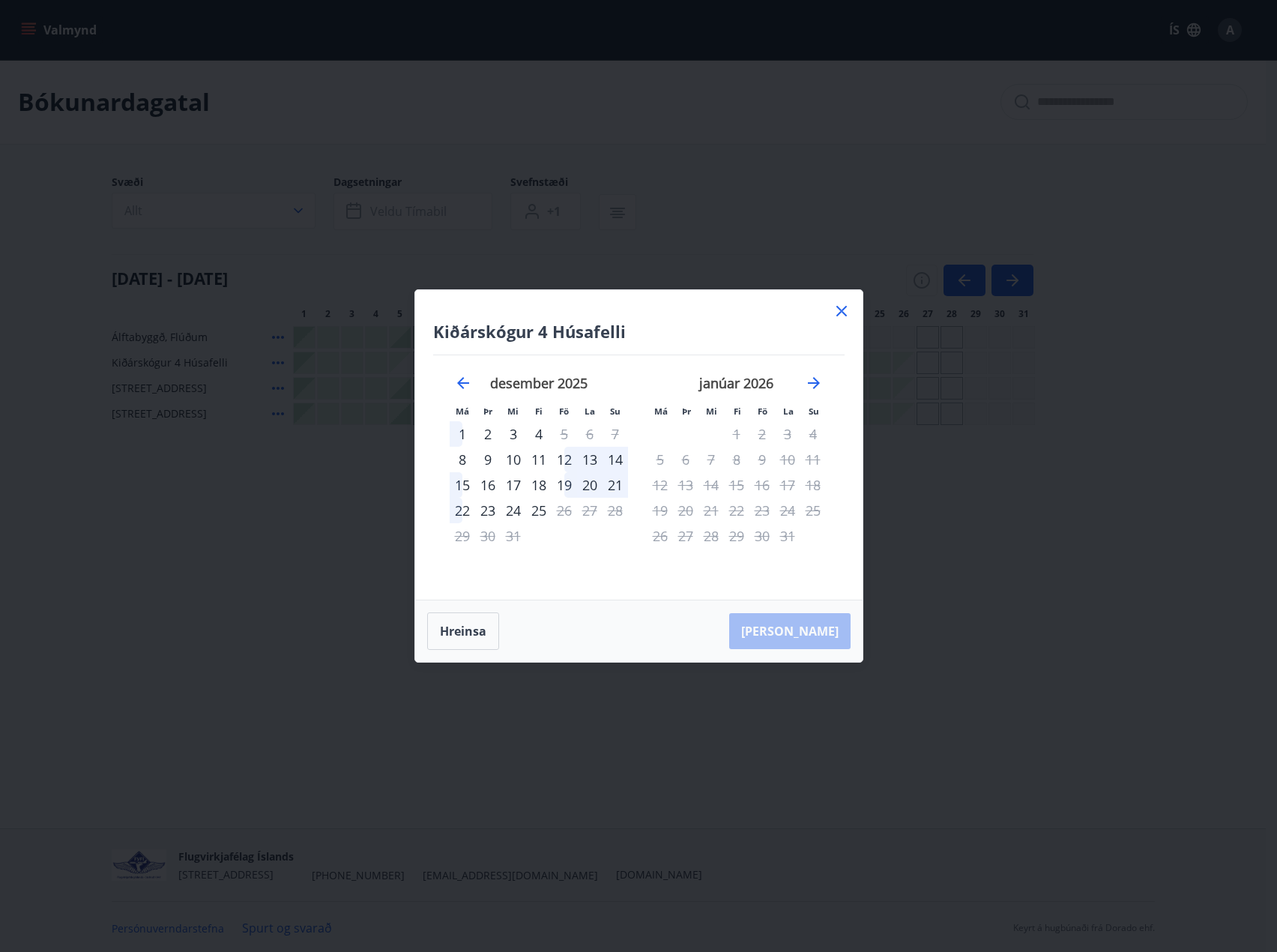
click at [846, 313] on icon at bounding box center [841, 311] width 18 height 18
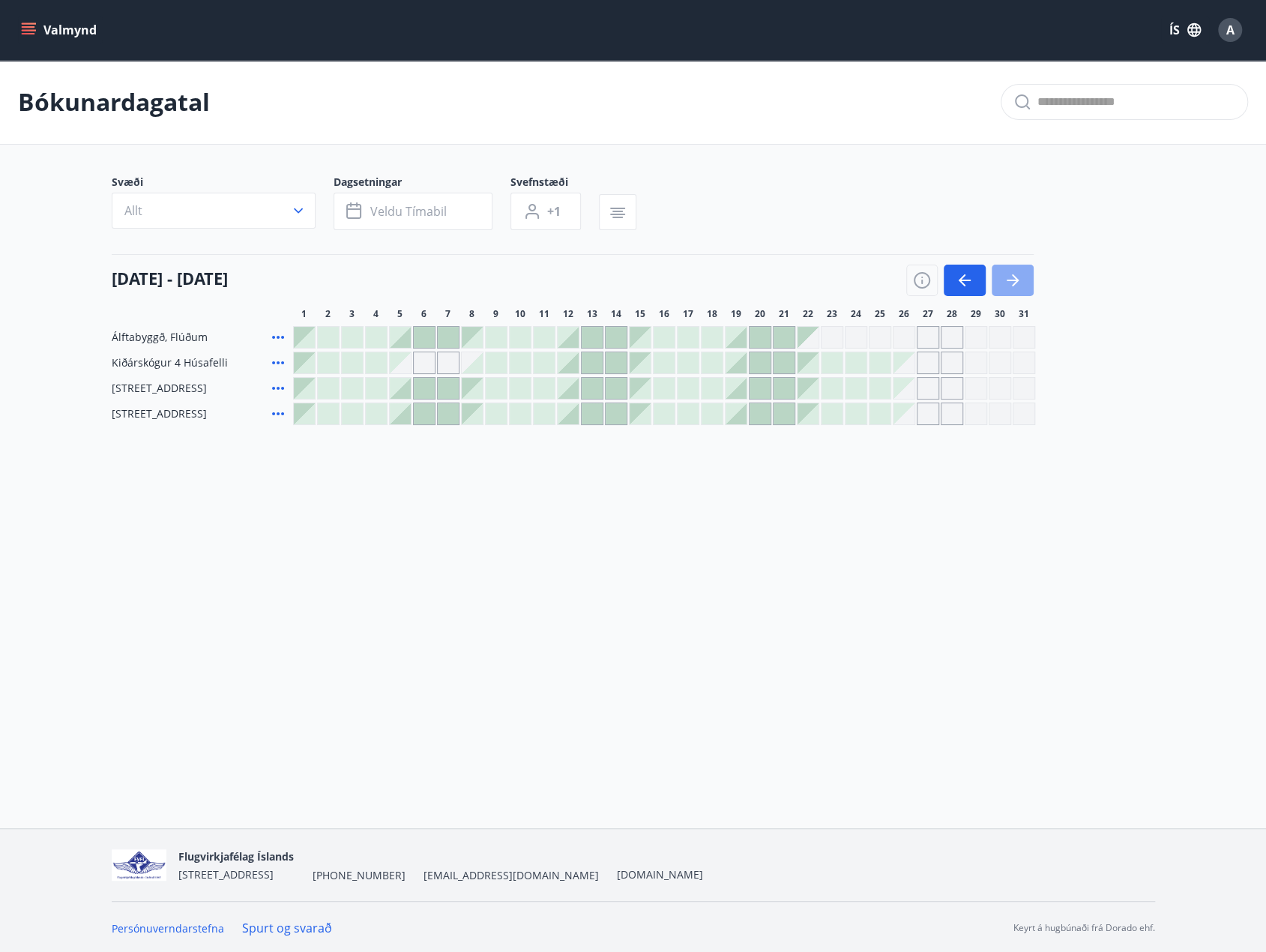
click at [1015, 276] on icon "button" at bounding box center [1012, 280] width 18 height 18
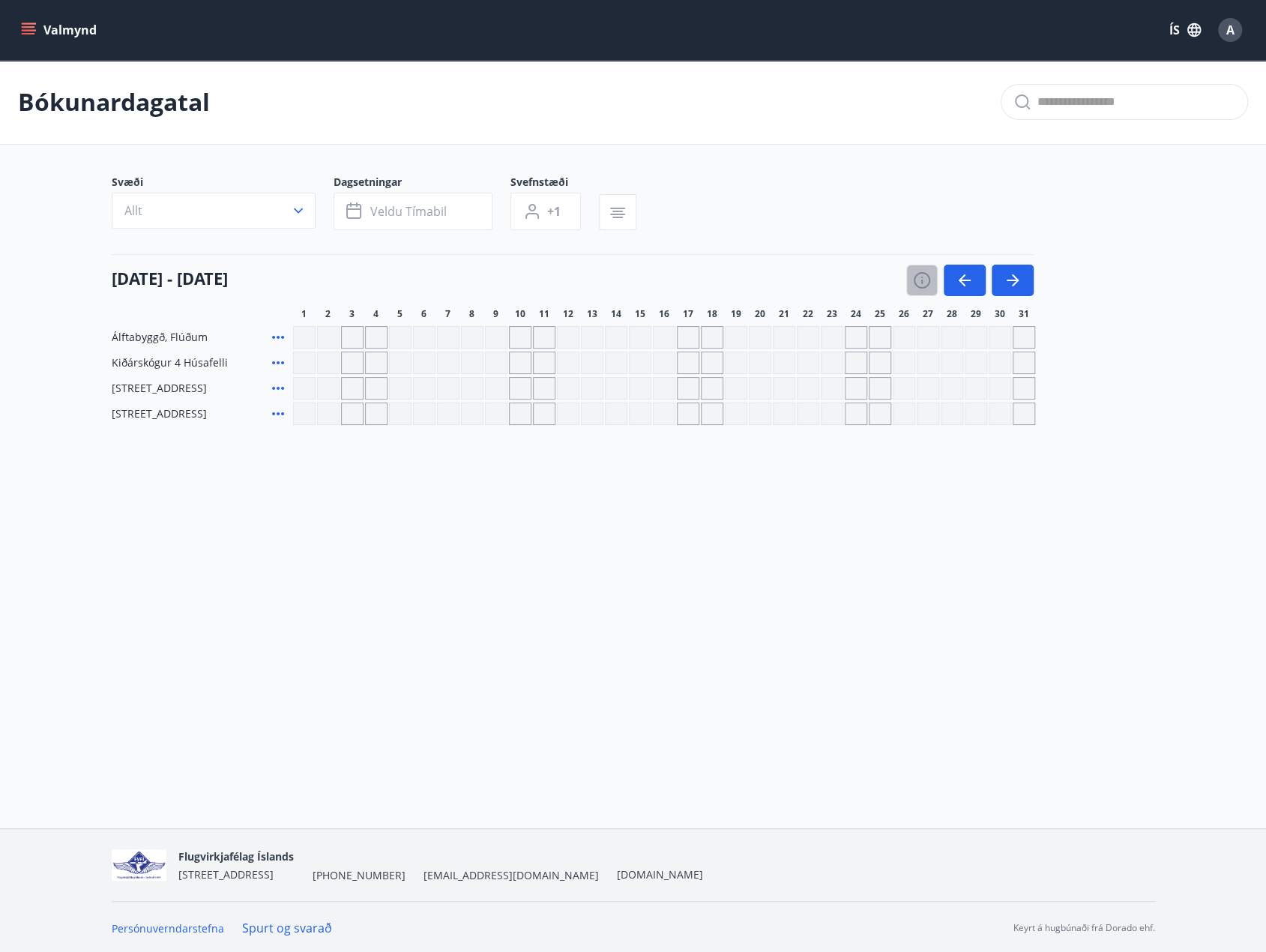
click at [935, 280] on button "button" at bounding box center [922, 280] width 32 height 32
click at [955, 280] on icon "button" at bounding box center [964, 280] width 18 height 18
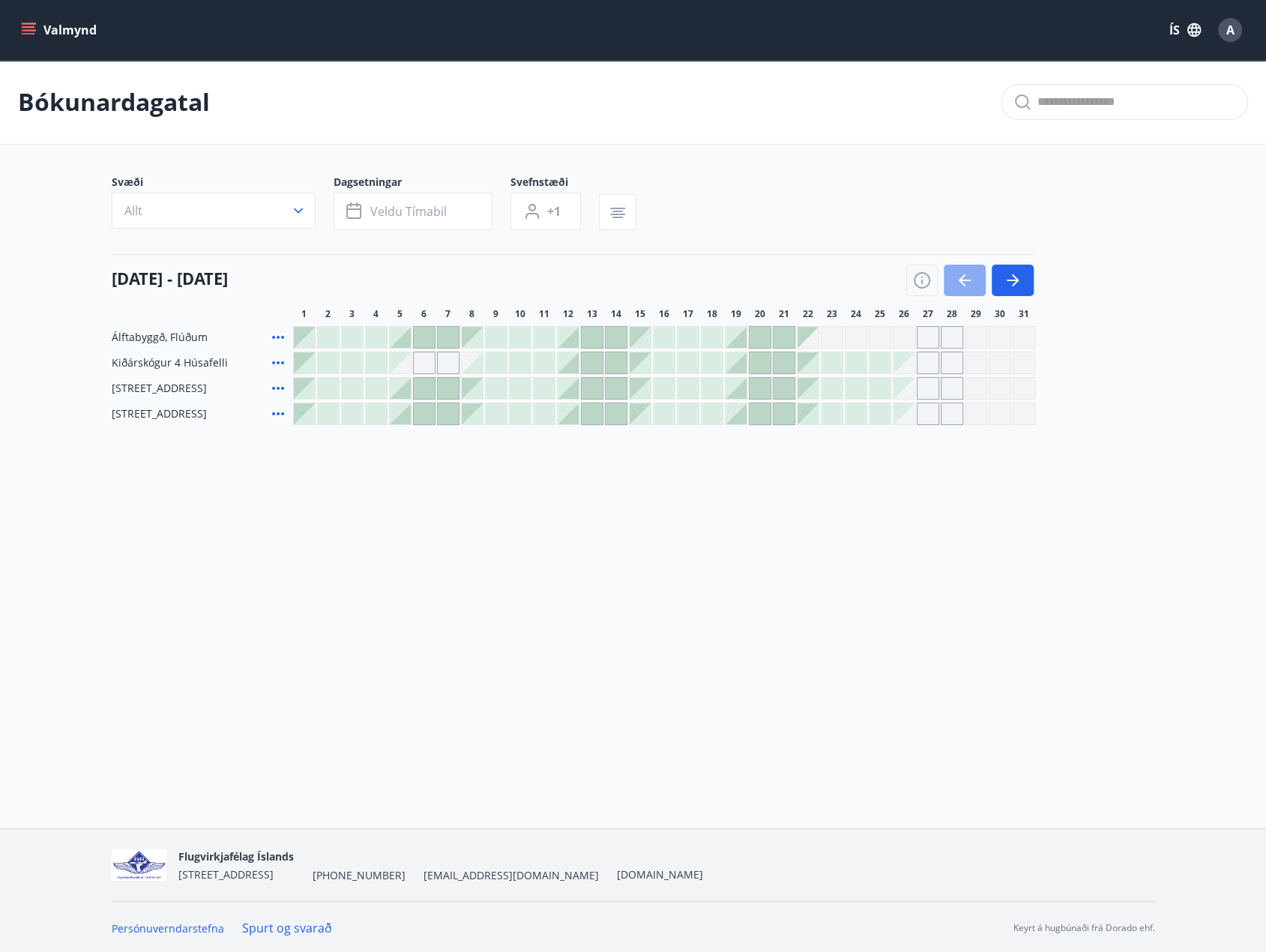
click at [962, 280] on icon "button" at bounding box center [965, 281] width 12 height 2
